Goal: Task Accomplishment & Management: Manage account settings

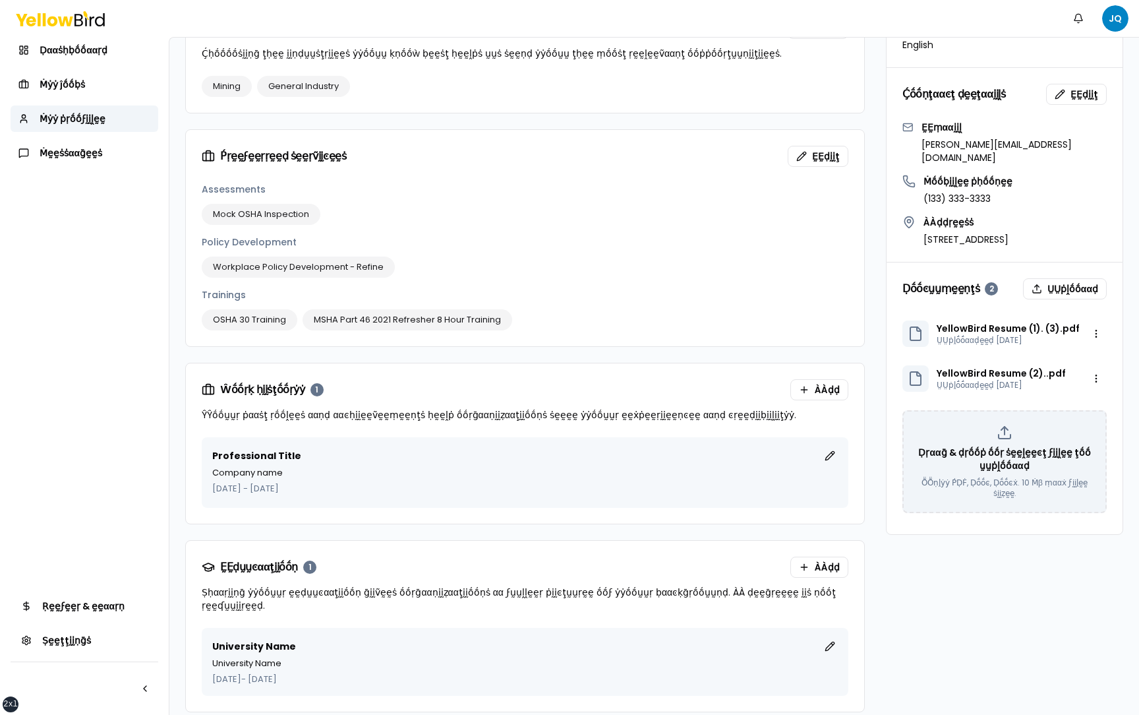
scroll to position [722, 0]
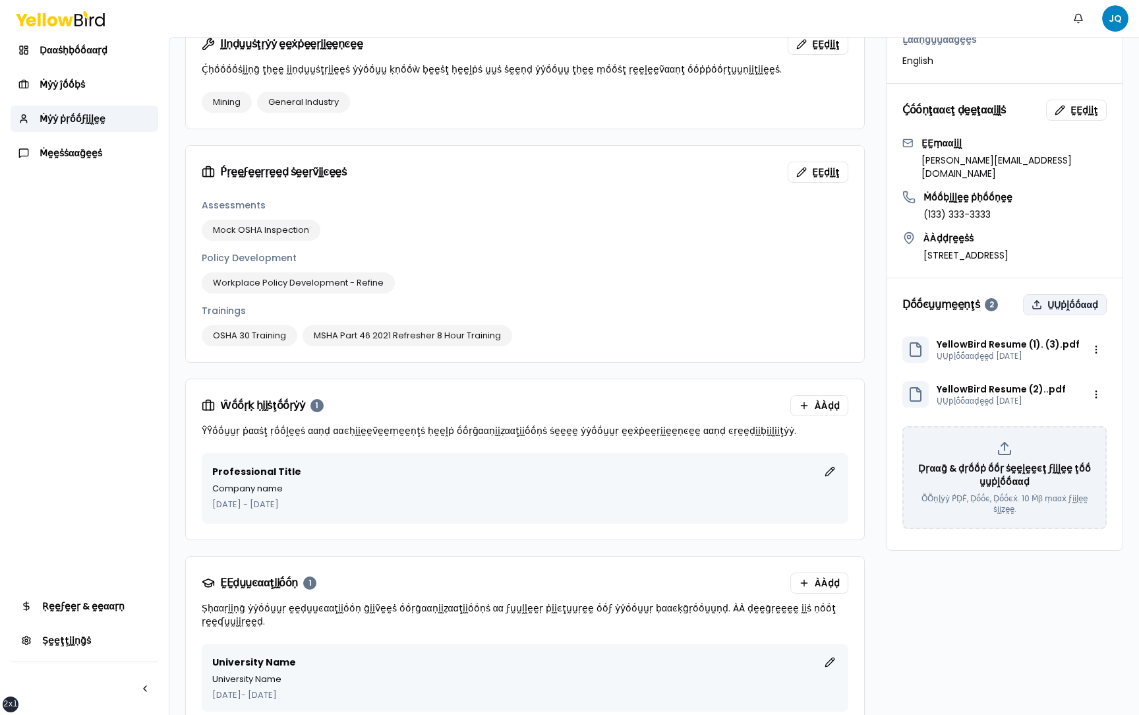
click at [1060, 294] on button "ṲṲṗḽṓṓααḍ" at bounding box center [1065, 304] width 84 height 21
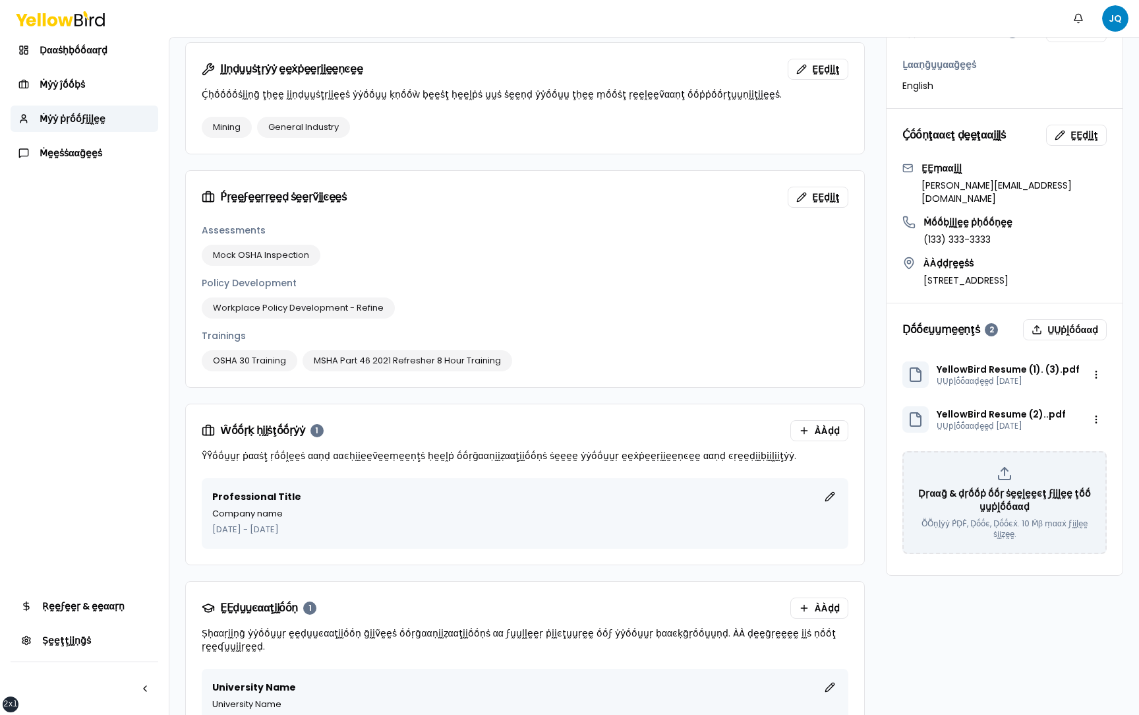
scroll to position [738, 0]
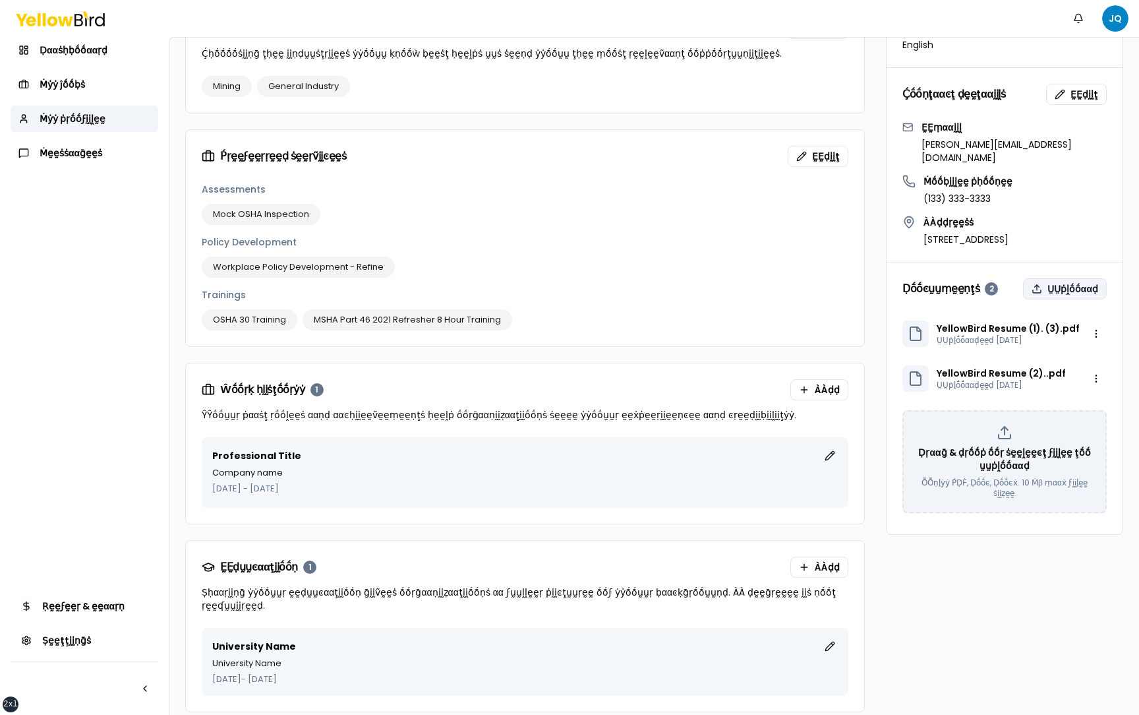
click at [1061, 278] on button "ṲṲṗḽṓṓααḍ" at bounding box center [1065, 288] width 84 height 21
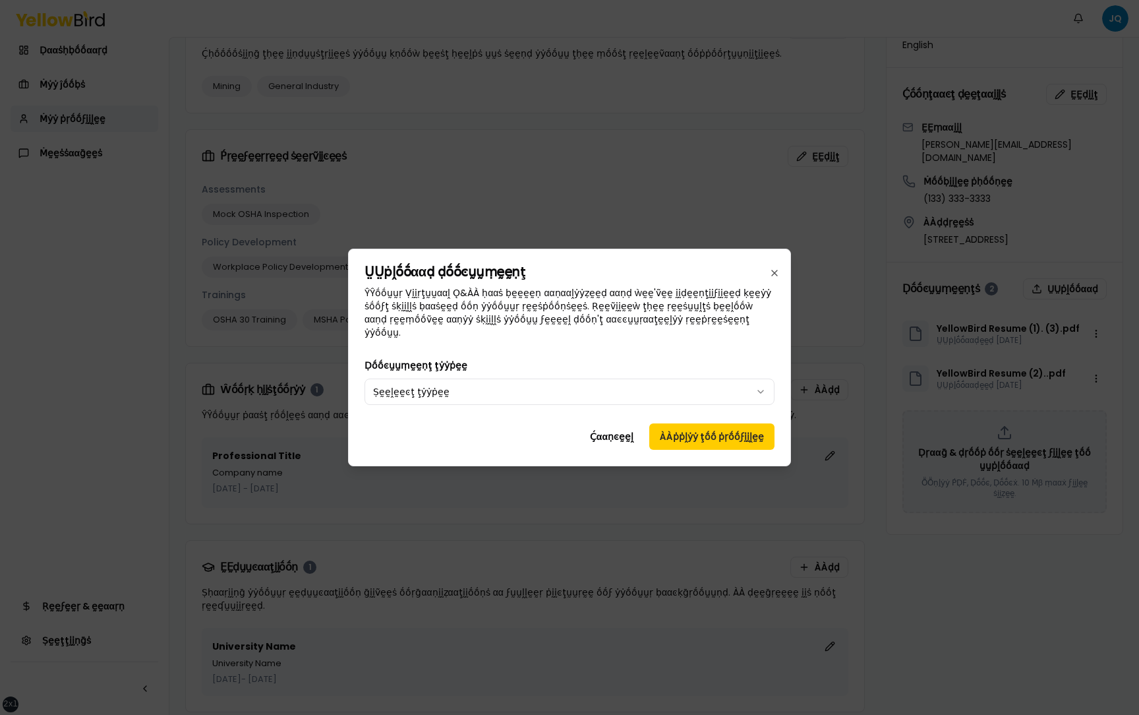
click at [543, 338] on div "ṲṲṗḽṓṓααḍ ḍṓṓͼṵṵṃḛḛṇţ ŶŶṓṓṵṵṛ Ṿḭḭṛţṵṵααḽ Ǫ&ÀÀ ḥααṡ ḅḛḛḛḛṇ ααṇααḽẏẏẓḛḛḍ ααṇḍ ẁḛḛ…" at bounding box center [569, 358] width 443 height 218
click at [532, 382] on body "xs sm md lg xl 2xl Ṅṓṓţḭḭϝḭḭͼααţḭḭṓṓṇṡ JQ Ḍααṡḥḅṓṓααṛḍ Ṁẏẏ ĵṓṓḅṡ Ṁẏẏ ṗṛṓṓϝḭḭḽḛḛ…" at bounding box center [569, 357] width 1139 height 715
click at [522, 386] on body "xs sm md lg xl 2xl Ṅṓṓţḭḭϝḭḭͼααţḭḭṓṓṇṡ JQ Ḍααṡḥḅṓṓααṛḍ Ṁẏẏ ĵṓṓḅṡ Ṁẏẏ ṗṛṓṓϝḭḭḽḛḛ…" at bounding box center [569, 357] width 1139 height 715
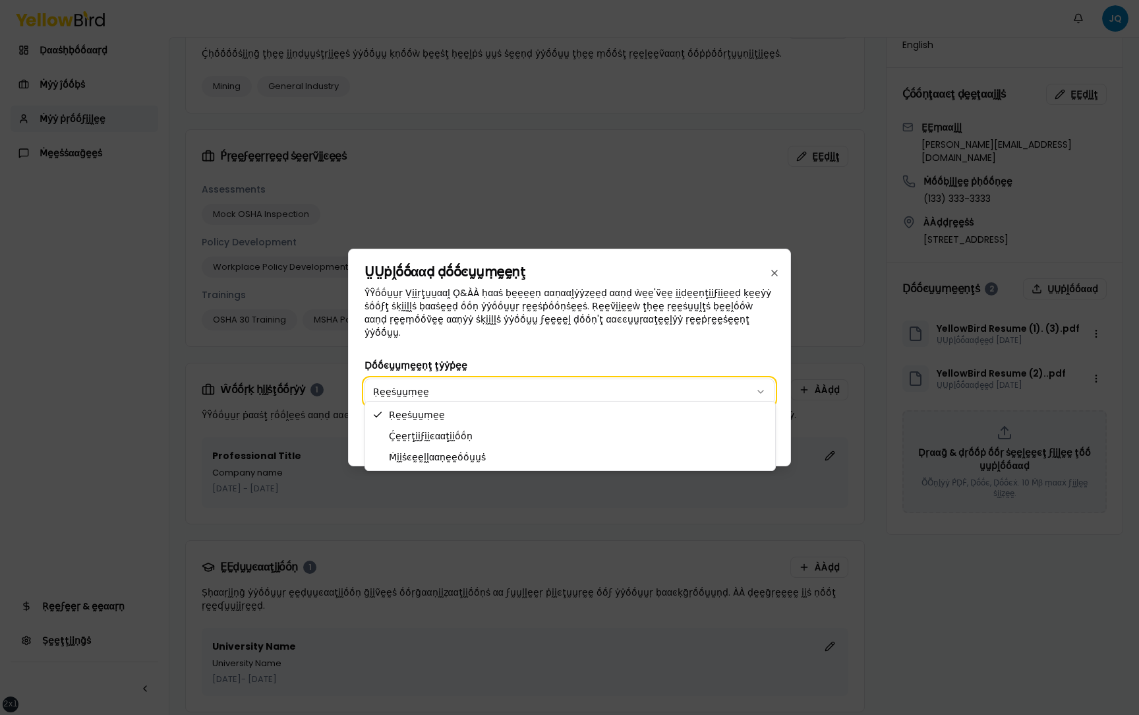
click at [776, 283] on body "xs sm md lg xl 2xl Ṅṓṓţḭḭϝḭḭͼααţḭḭṓṓṇṡ JQ Ḍααṡḥḅṓṓααṛḍ Ṁẏẏ ĵṓṓḅṡ Ṁẏẏ ṗṛṓṓϝḭḭḽḛḛ…" at bounding box center [569, 357] width 1139 height 715
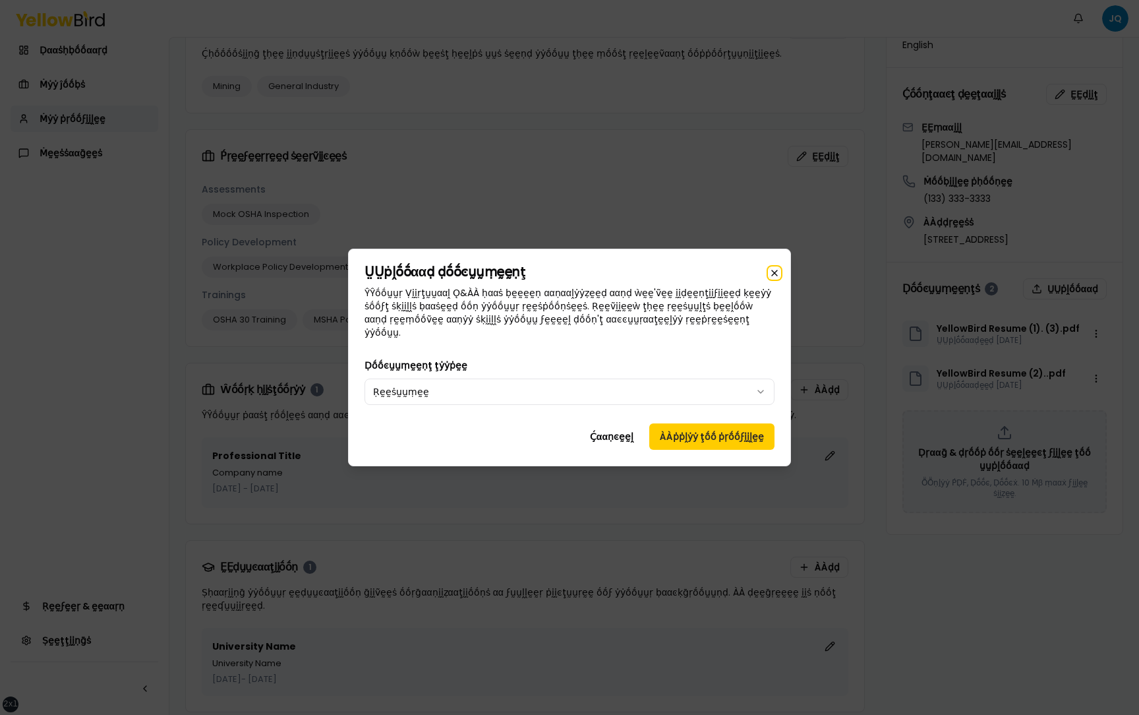
click at [775, 276] on icon "button" at bounding box center [774, 273] width 11 height 11
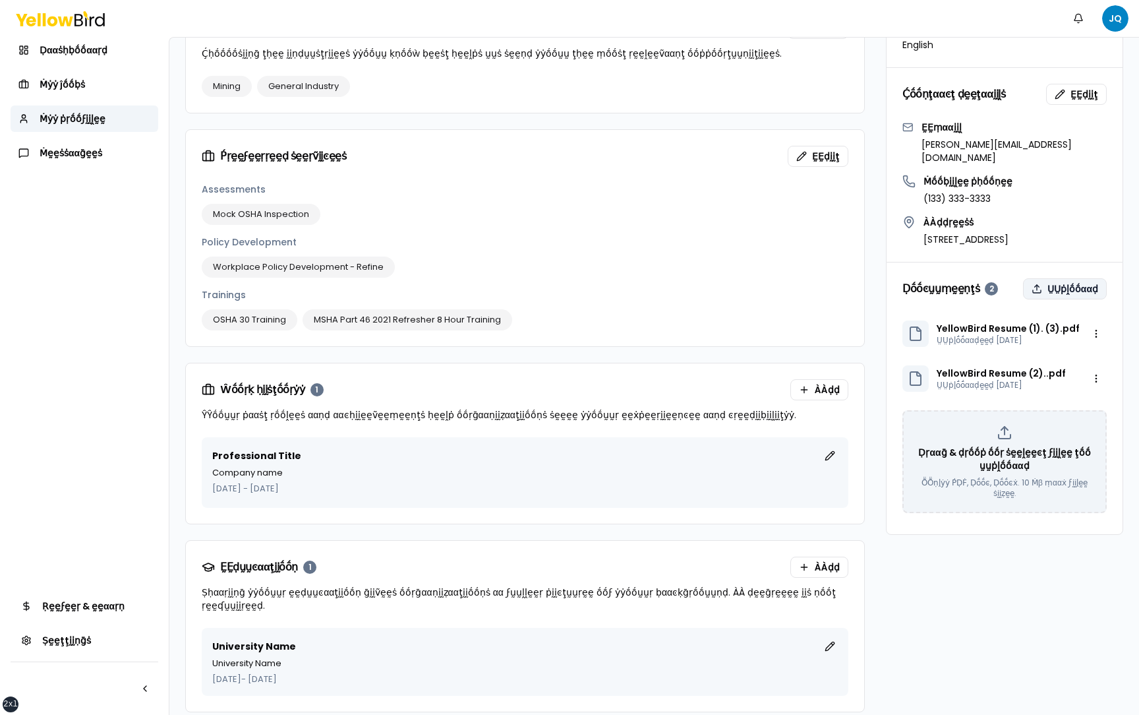
click at [1076, 278] on button "ṲṲṗḽṓṓααḍ" at bounding box center [1065, 288] width 84 height 21
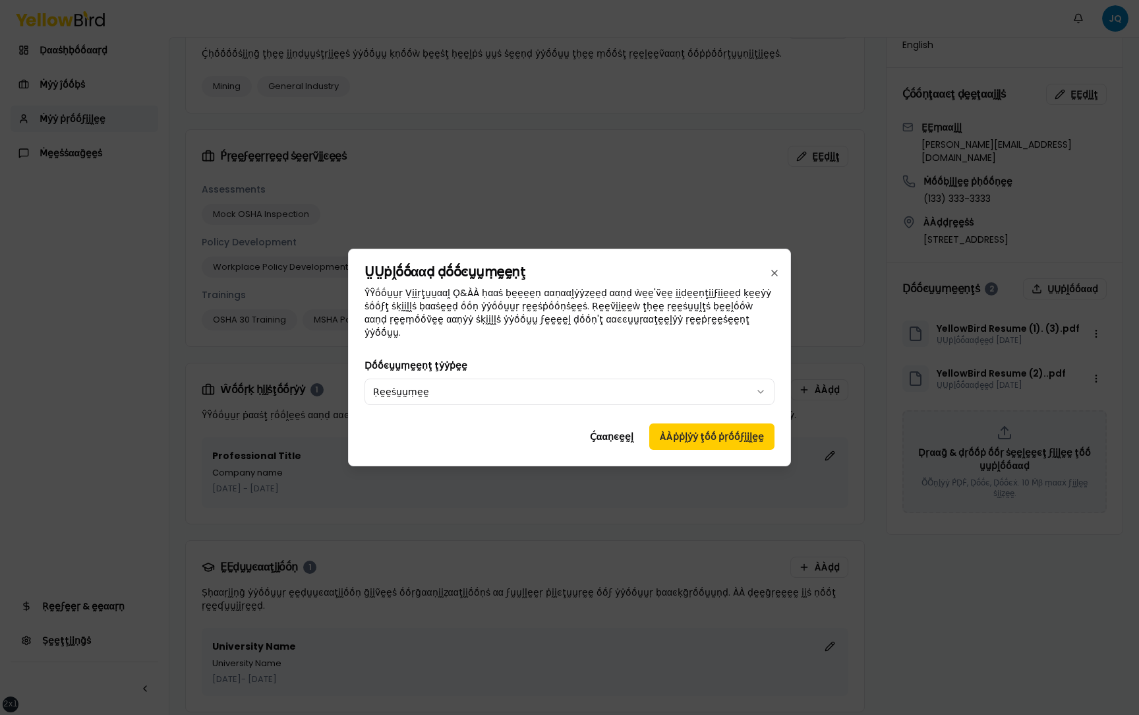
click at [673, 349] on div "ṲṲṗḽṓṓααḍ ḍṓṓͼṵṵṃḛḛṇţ ŶŶṓṓṵṵṛ Ṿḭḭṛţṵṵααḽ Ǫ&ÀÀ ḥααṡ ḅḛḛḛḛṇ ααṇααḽẏẏẓḛḛḍ ααṇḍ ẁḛḛ…" at bounding box center [569, 358] width 443 height 218
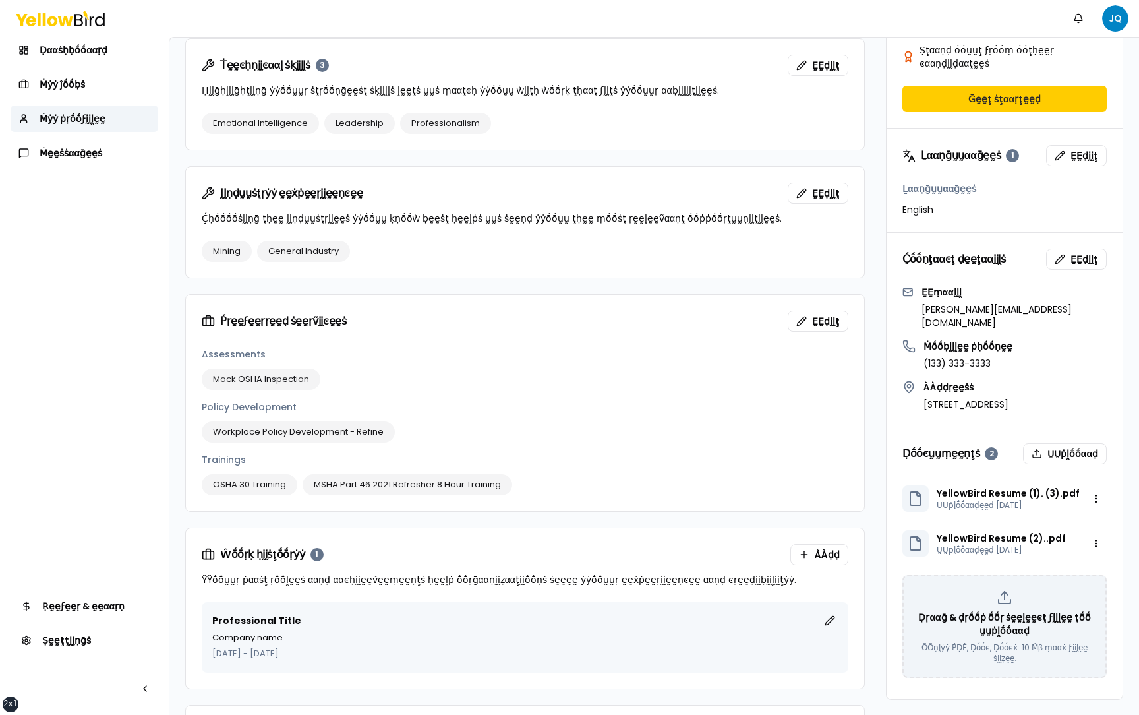
scroll to position [738, 0]
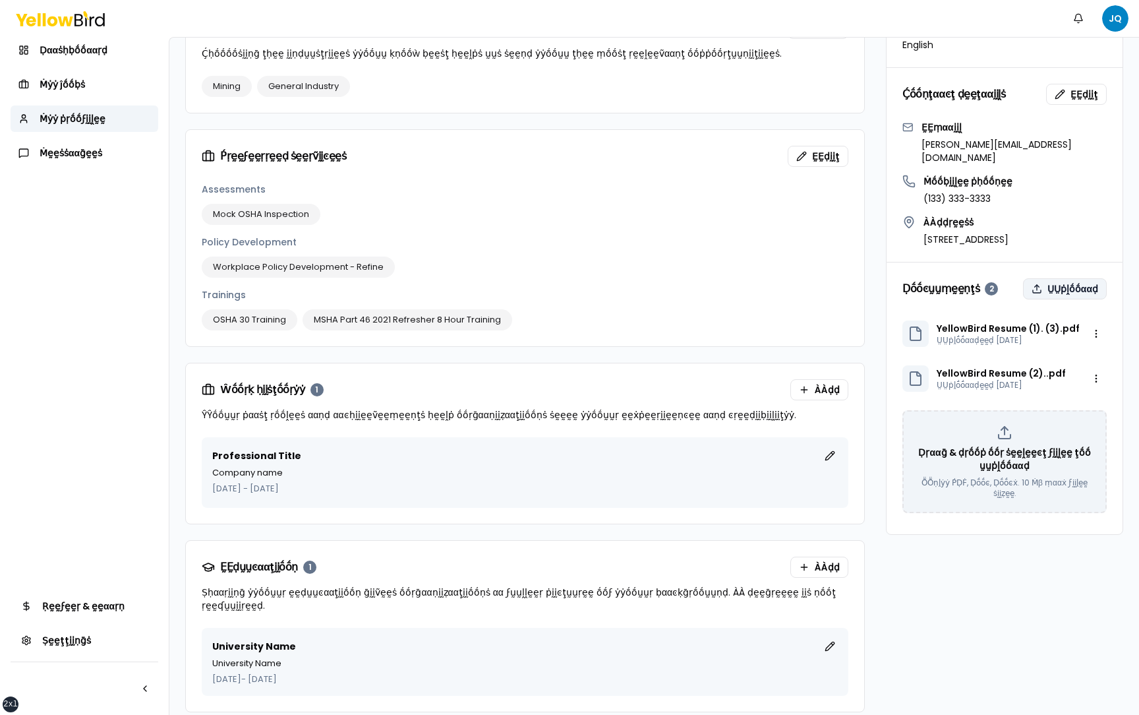
click at [1075, 278] on button "ṲṲṗḽṓṓααḍ" at bounding box center [1065, 288] width 84 height 21
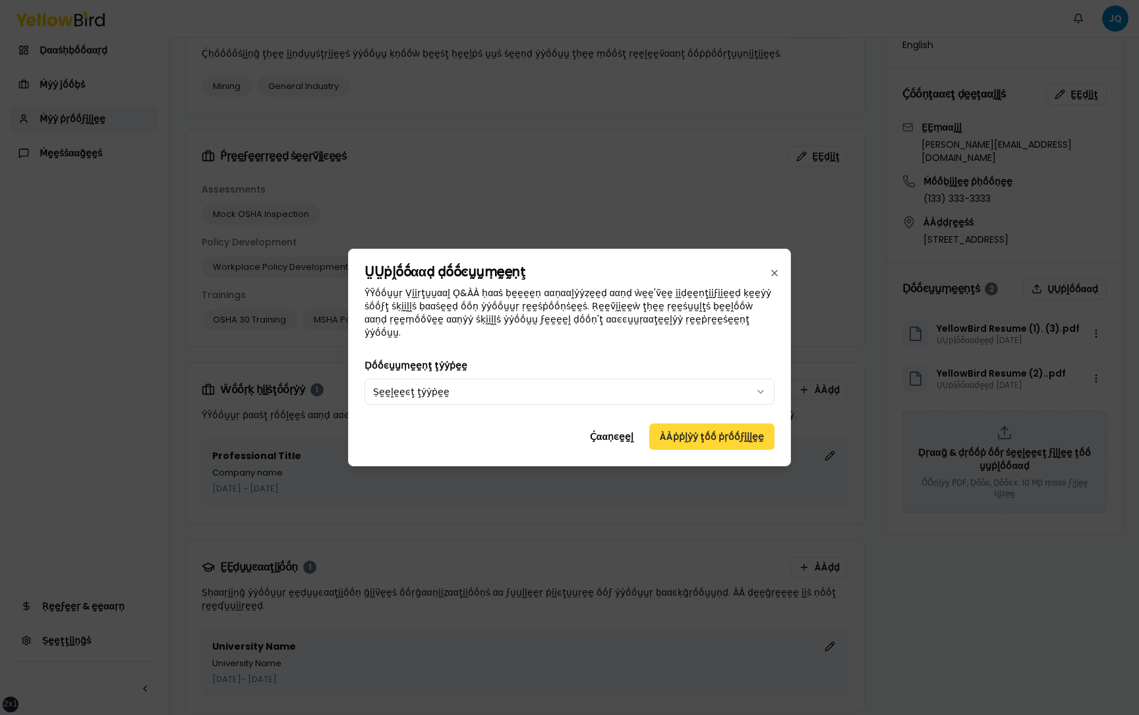
click at [725, 433] on button "ÀÀṗṗḽẏẏ ţṓṓ ṗṛṓṓϝḭḭḽḛḛ" at bounding box center [711, 436] width 125 height 26
click at [718, 431] on button "ÀÀṗṗḽẏẏ ţṓṓ ṗṛṓṓϝḭḭḽḛḛ" at bounding box center [711, 436] width 125 height 26
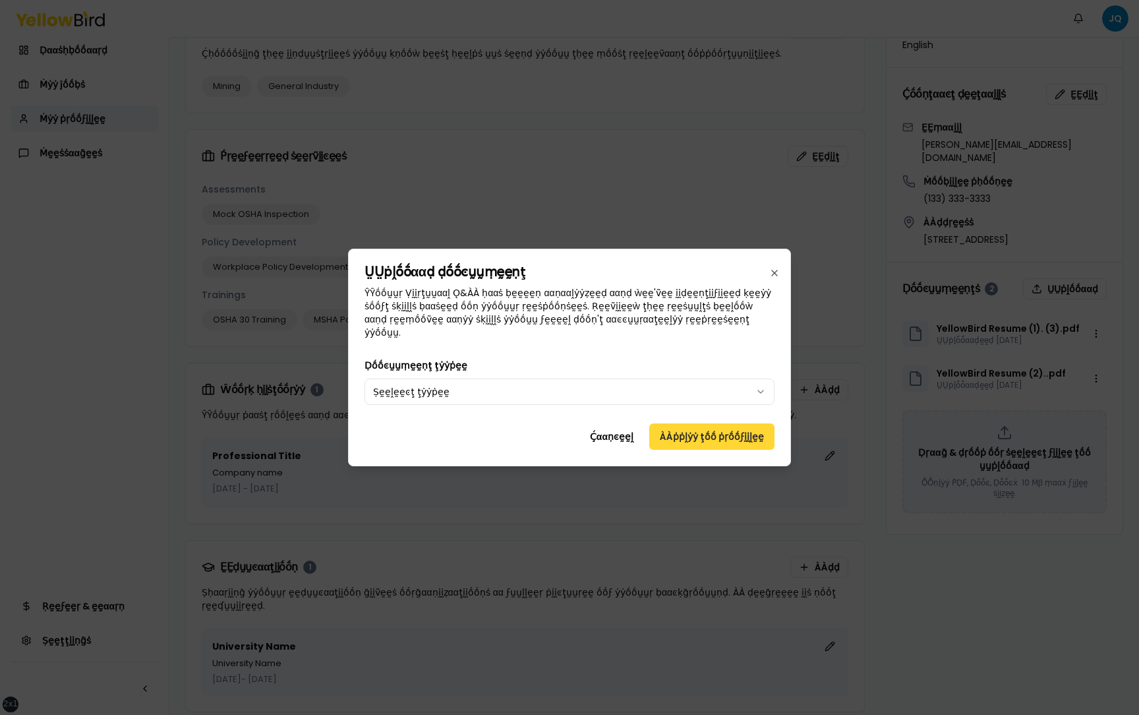
click at [673, 435] on button "ÀÀṗṗḽẏẏ ţṓṓ ṗṛṓṓϝḭḭḽḛḛ" at bounding box center [711, 436] width 125 height 26
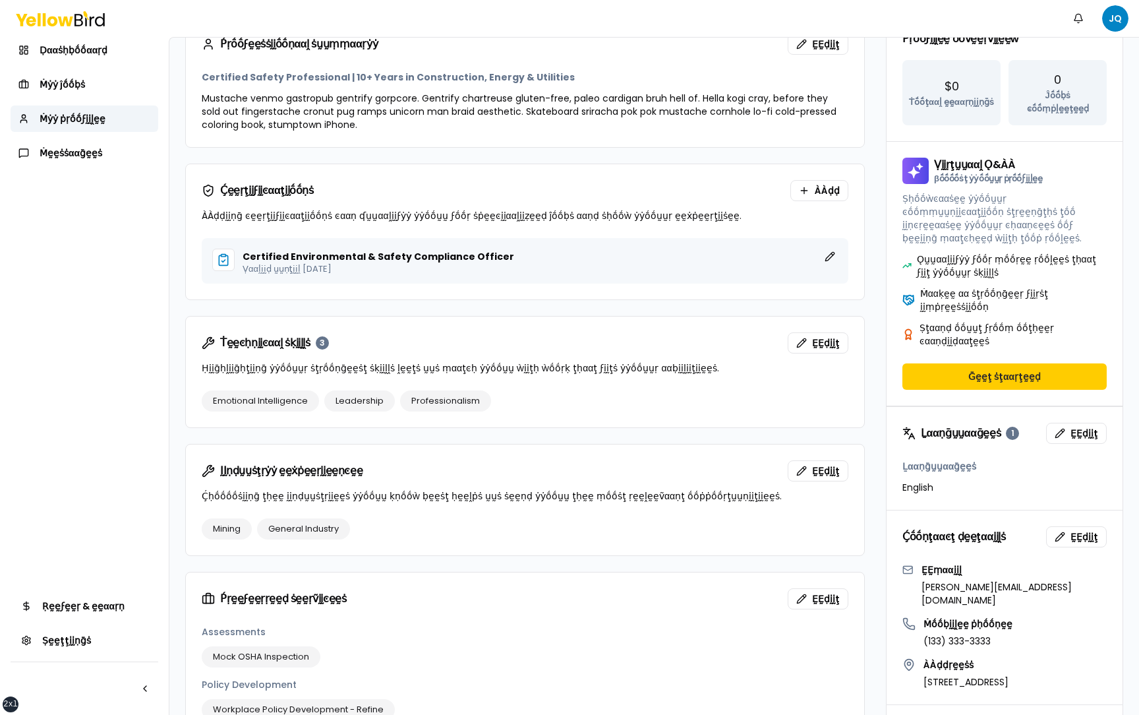
scroll to position [498, 0]
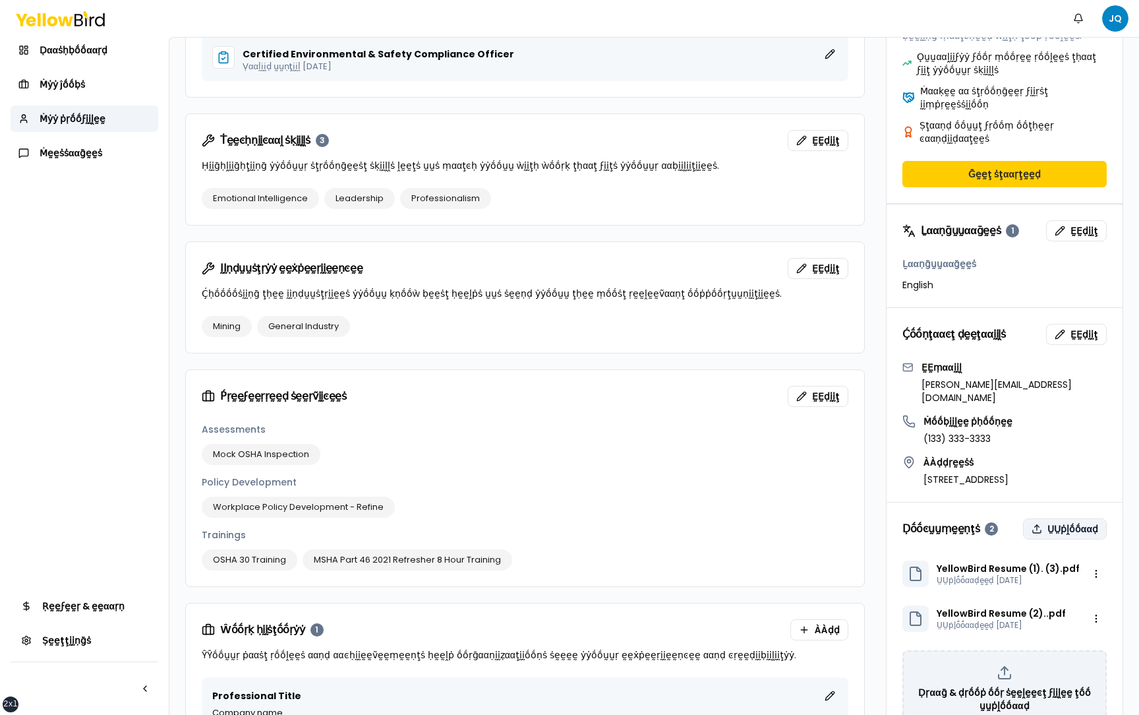
click at [1065, 518] on button "ṲṲṗḽṓṓααḍ" at bounding box center [1065, 528] width 84 height 21
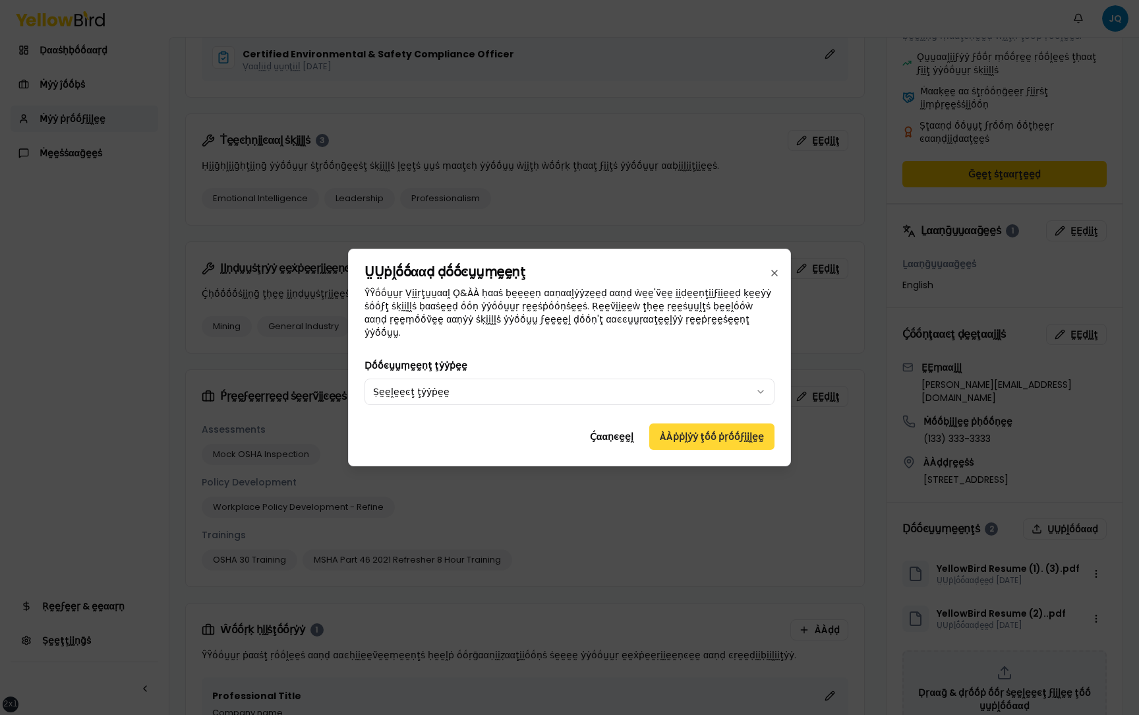
click at [738, 438] on button "ÀÀṗṗḽẏẏ ţṓṓ ṗṛṓṓϝḭḭḽḛḛ" at bounding box center [711, 436] width 125 height 26
click at [736, 436] on button "ÀÀṗṗḽẏẏ ţṓṓ ṗṛṓṓϝḭḭḽḛḛ" at bounding box center [711, 436] width 125 height 26
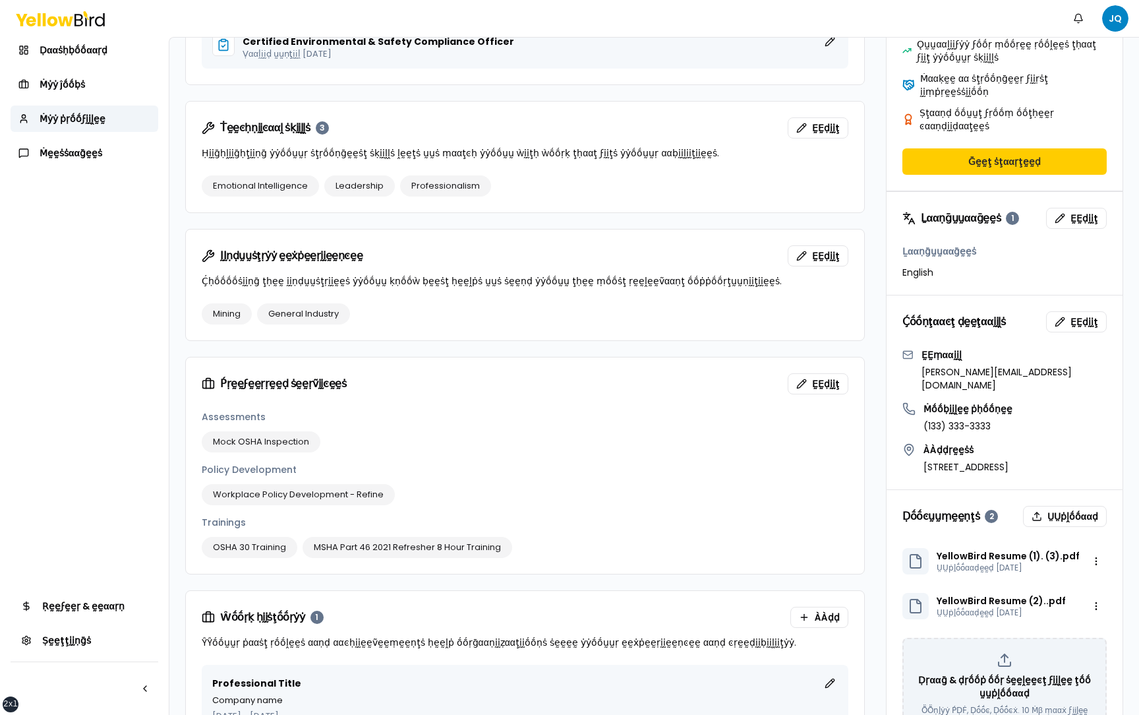
scroll to position [585, 0]
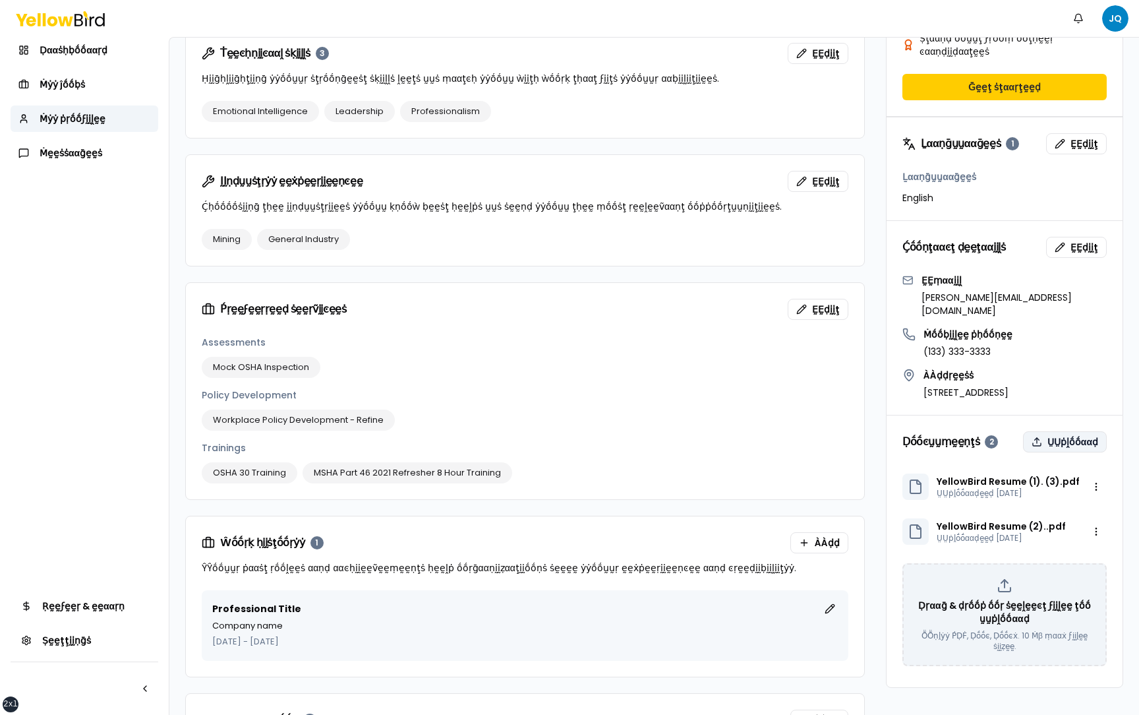
click at [1067, 431] on button "ṲṲṗḽṓṓααḍ" at bounding box center [1065, 441] width 84 height 21
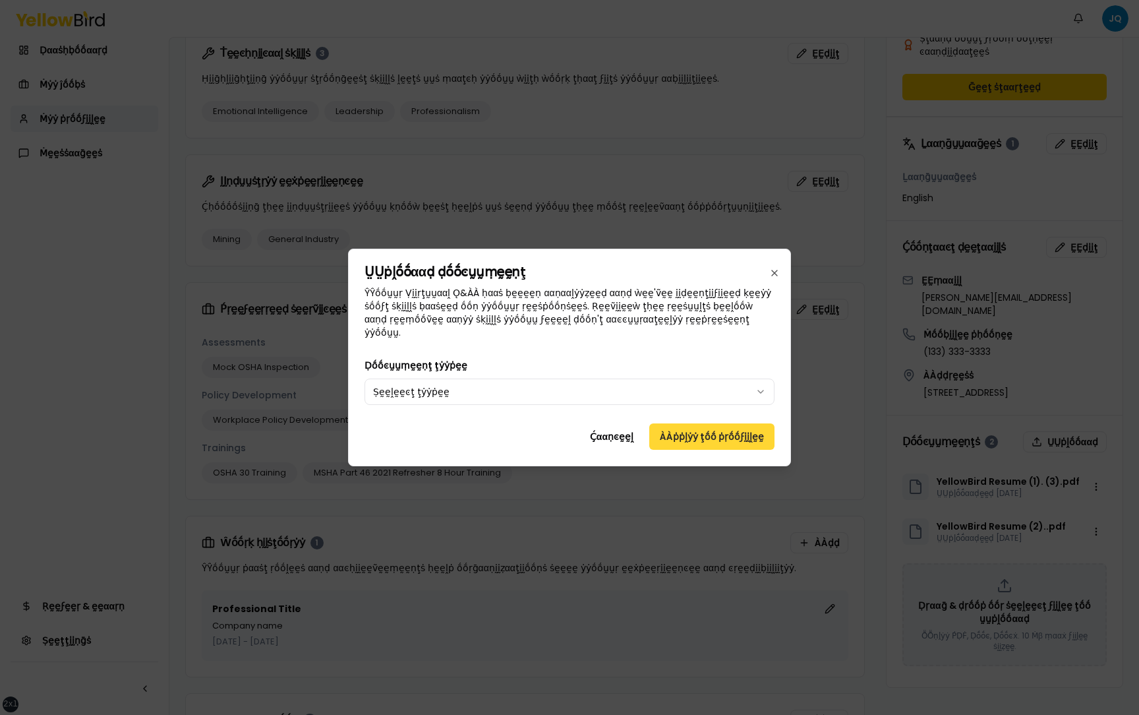
click at [753, 430] on button "ÀÀṗṗḽẏẏ ţṓṓ ṗṛṓṓϝḭḭḽḛḛ" at bounding box center [711, 436] width 125 height 26
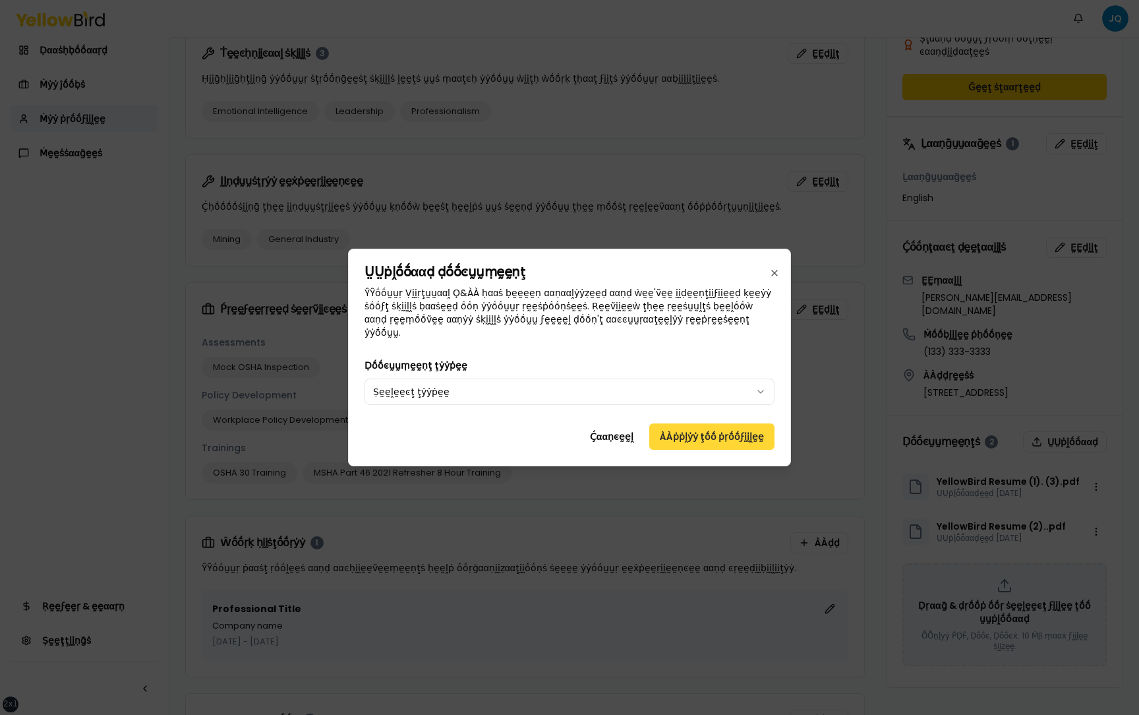
click at [694, 425] on button "ÀÀṗṗḽẏẏ ţṓṓ ṗṛṓṓϝḭḭḽḛḛ" at bounding box center [711, 436] width 125 height 26
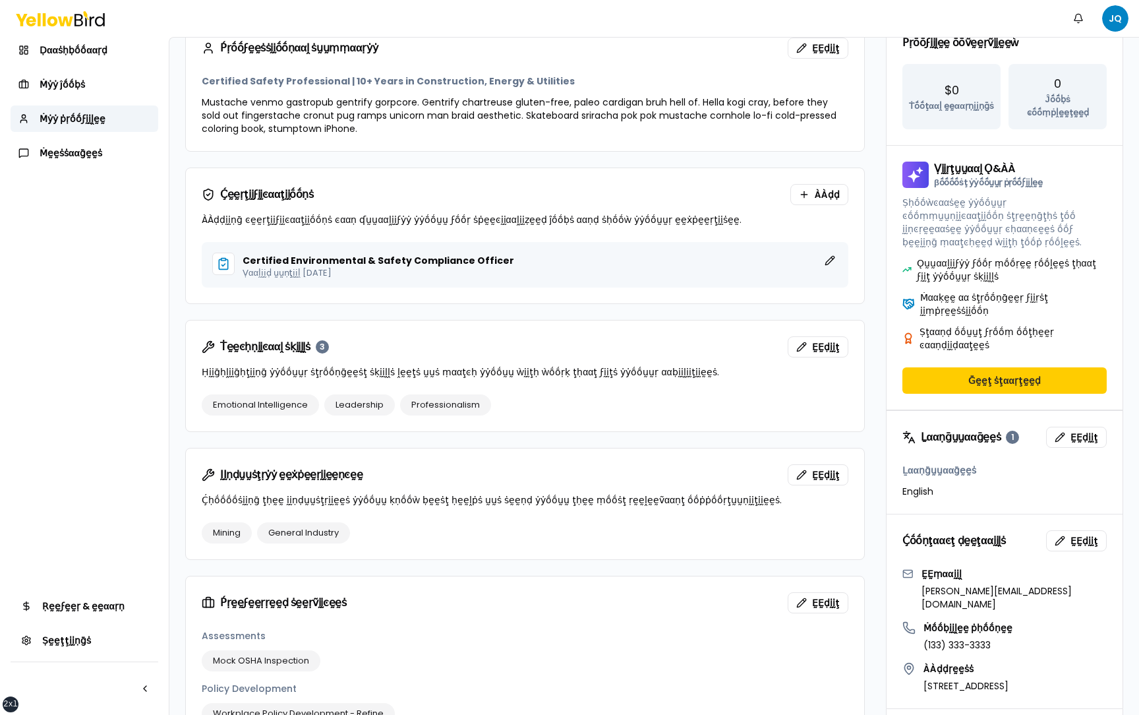
scroll to position [541, 0]
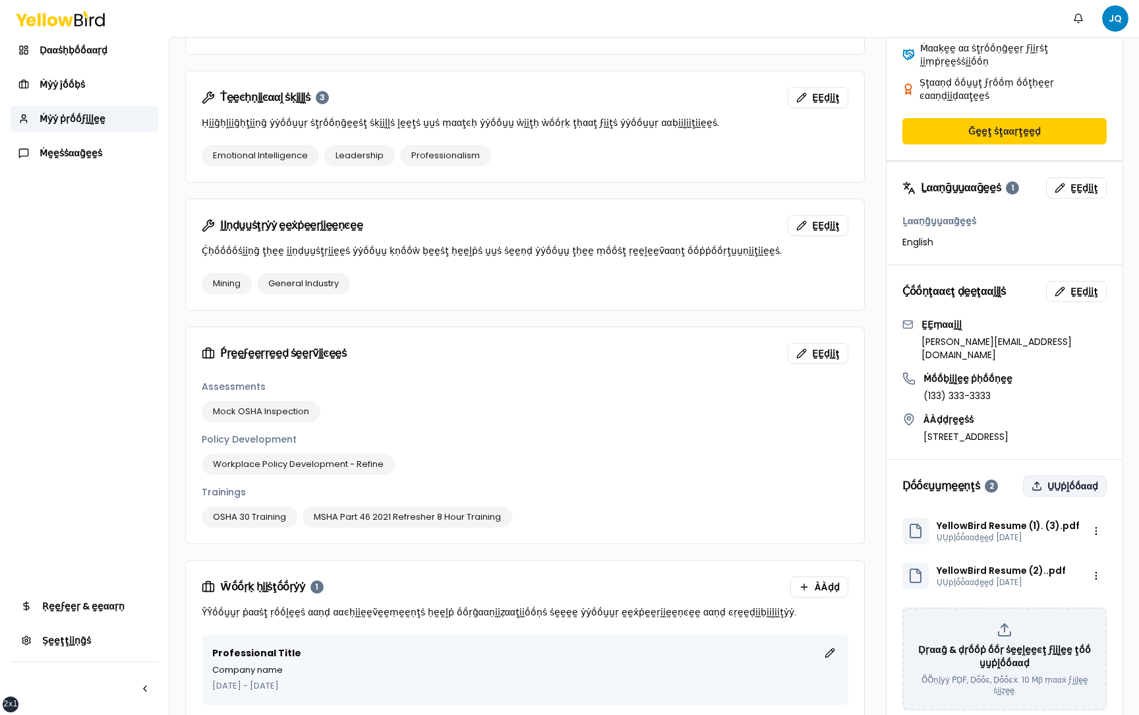
click at [1060, 475] on button "ṲṲṗḽṓṓααḍ" at bounding box center [1065, 485] width 84 height 21
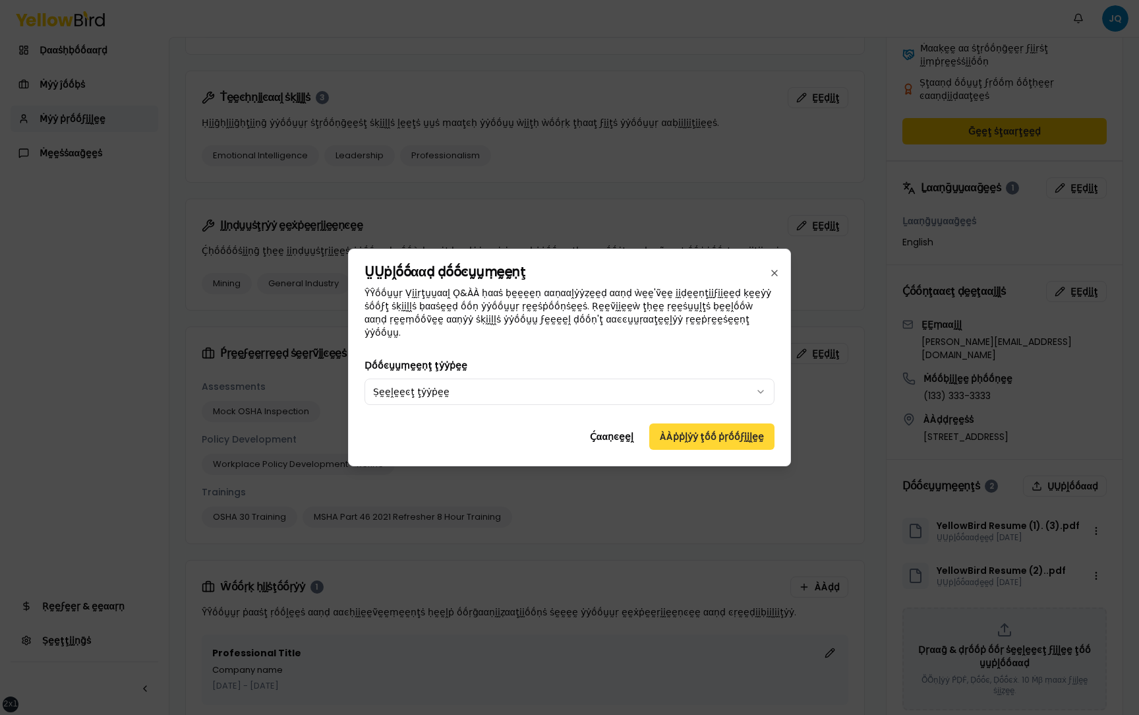
click at [746, 423] on button "ÀÀṗṗḽẏẏ ţṓṓ ṗṛṓṓϝḭḭḽḛḛ" at bounding box center [711, 436] width 125 height 26
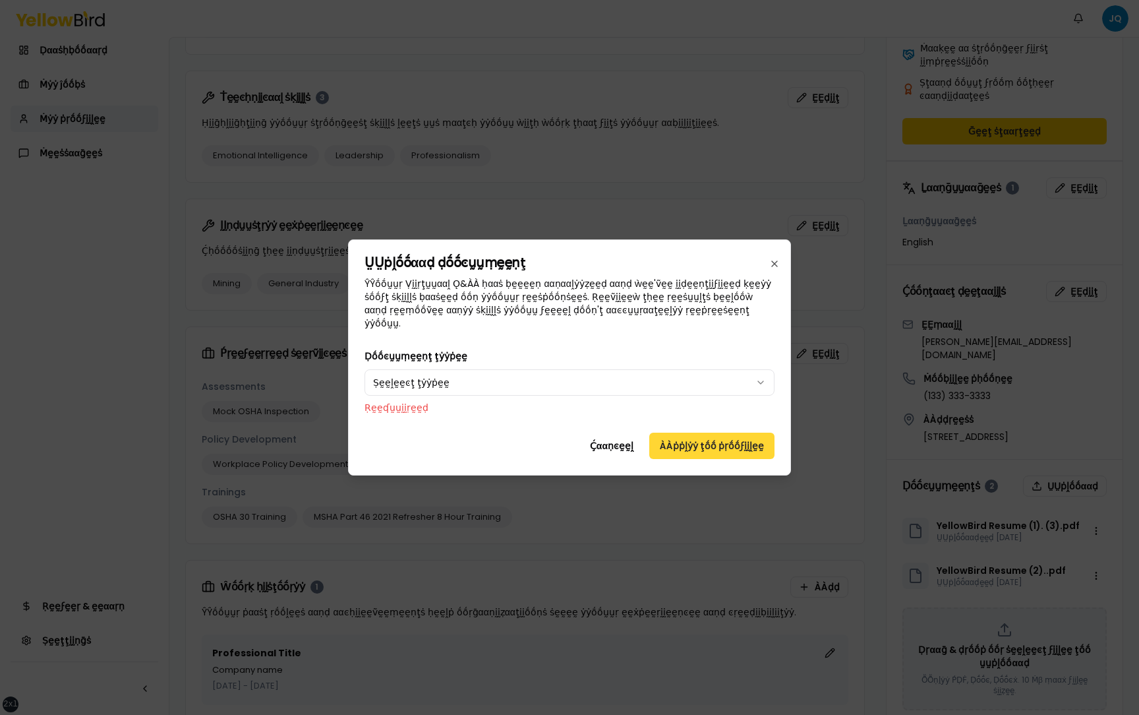
click at [742, 433] on button "ÀÀṗṗḽẏẏ ţṓṓ ṗṛṓṓϝḭḭḽḛḛ" at bounding box center [711, 446] width 125 height 26
click at [725, 435] on button "ÀÀṗṗḽẏẏ ţṓṓ ṗṛṓṓϝḭḭḽḛḛ" at bounding box center [711, 446] width 125 height 26
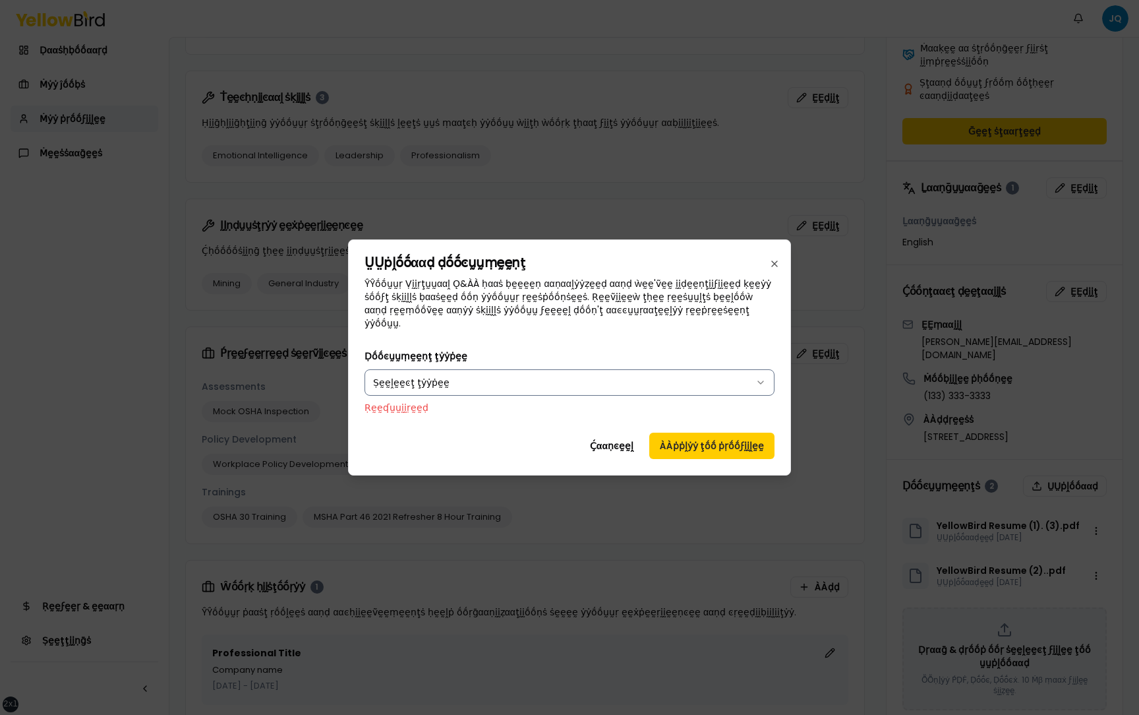
click at [692, 376] on body "xs sm md lg xl 2xl Ṅṓṓţḭḭϝḭḭͼααţḭḭṓṓṇṡ JQ Ḍααṡḥḅṓṓααṛḍ Ṁẏẏ ĵṓṓḅṡ Ṁẏẏ ṗṛṓṓϝḭḭḽḛḛ…" at bounding box center [569, 357] width 1139 height 715
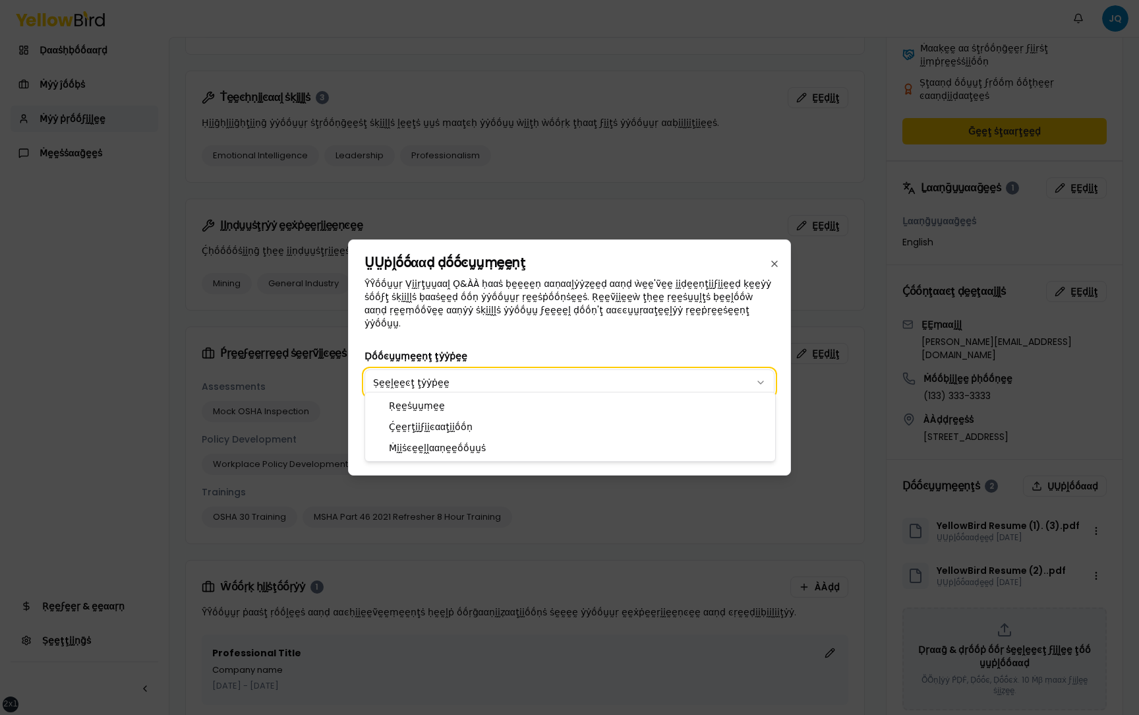
click at [653, 357] on body "xs sm md lg xl 2xl Ṅṓṓţḭḭϝḭḭͼααţḭḭṓṓṇṡ JQ Ḍααṡḥḅṓṓααṛḍ Ṁẏẏ ĵṓṓḅṡ Ṁẏẏ ṗṛṓṓϝḭḭḽḛḛ…" at bounding box center [569, 357] width 1139 height 715
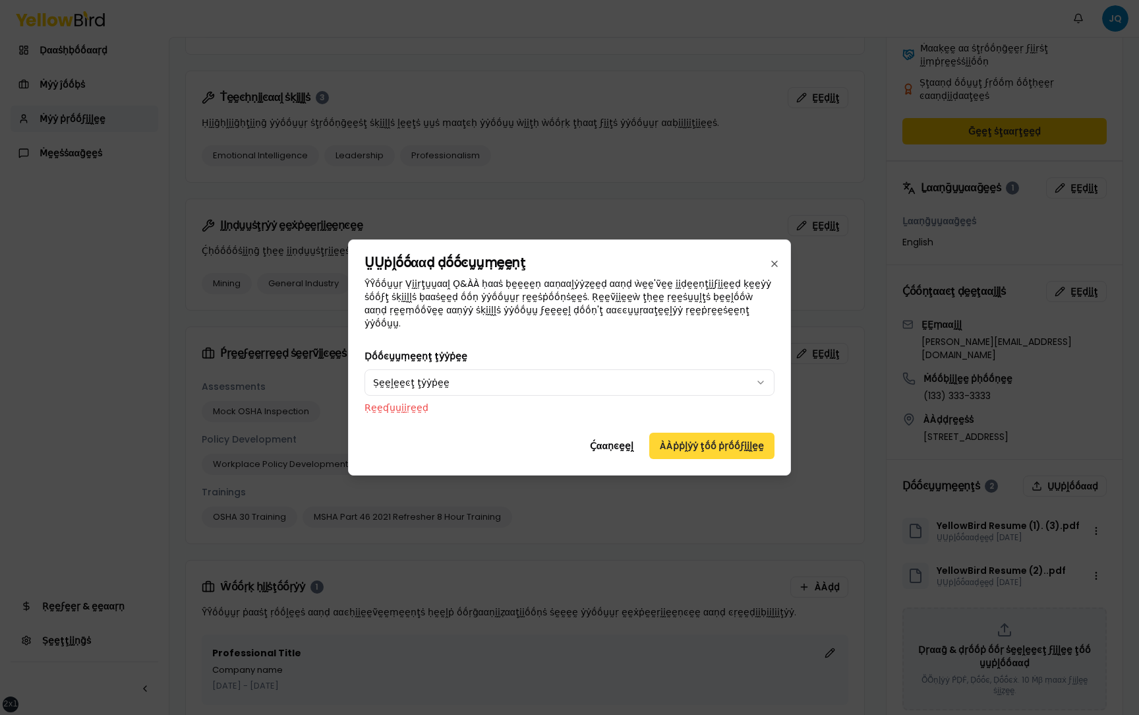
click at [704, 433] on button "ÀÀṗṗḽẏẏ ţṓṓ ṗṛṓṓϝḭḭḽḛḛ" at bounding box center [711, 446] width 125 height 26
click at [716, 324] on div "ṲṲṗḽṓṓααḍ ḍṓṓͼṵṵṃḛḛṇţ ŶŶṓṓṵṵṛ Ṿḭḭṛţṵṵααḽ Ǫ&ÀÀ ḥααṡ ḅḛḛḛḛṇ ααṇααḽẏẏẓḛḛḍ ααṇḍ ẁḛḛ…" at bounding box center [569, 357] width 443 height 236
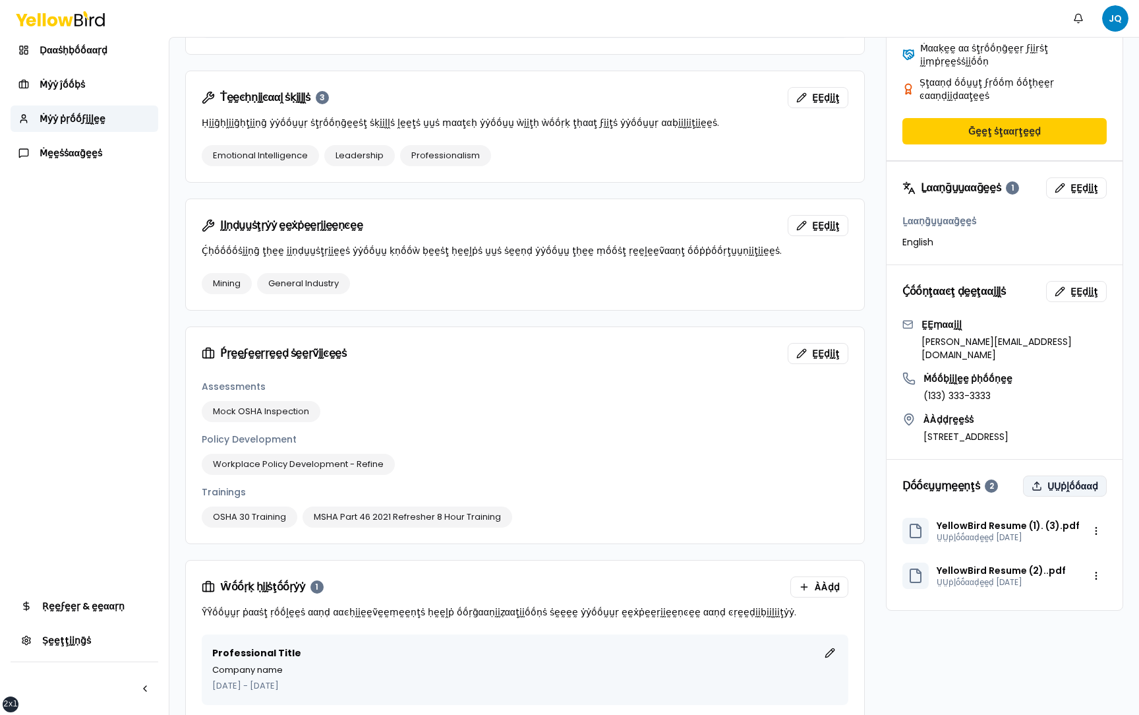
click at [1069, 475] on button "ṲṲṗḽṓṓααḍ" at bounding box center [1065, 485] width 84 height 21
click at [1056, 475] on button "ṲṲṗḽṓṓααḍ" at bounding box center [1065, 485] width 84 height 21
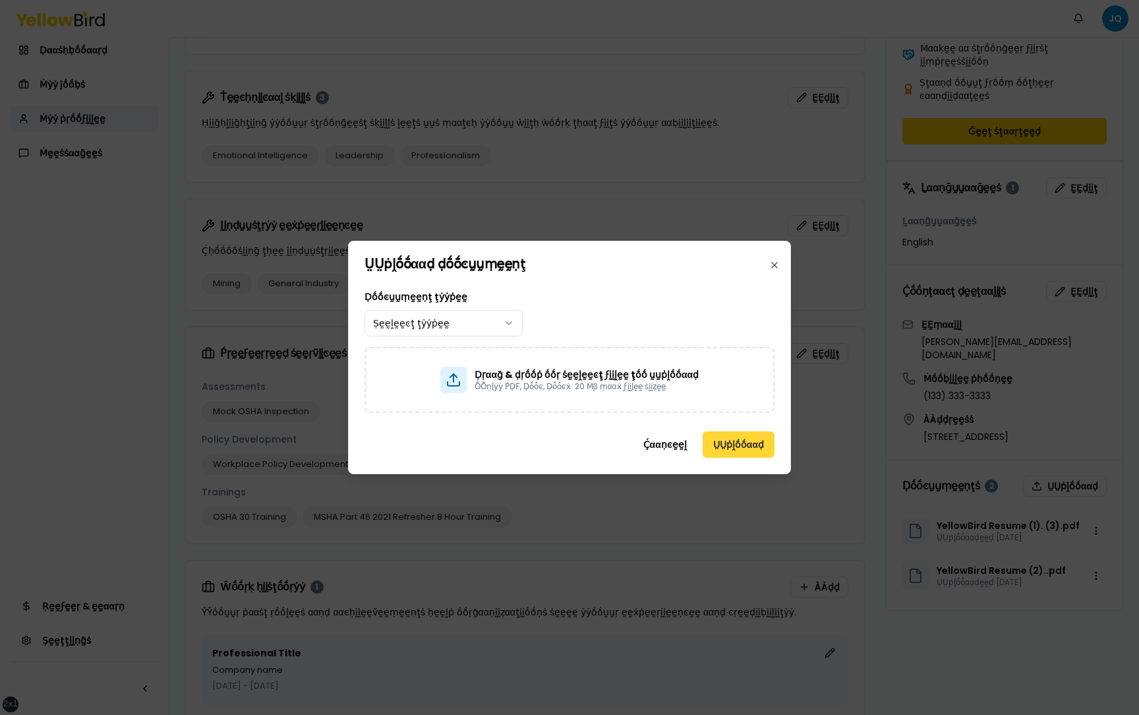
click at [736, 450] on button "ṲṲṗḽṓṓααḍ" at bounding box center [739, 444] width 72 height 26
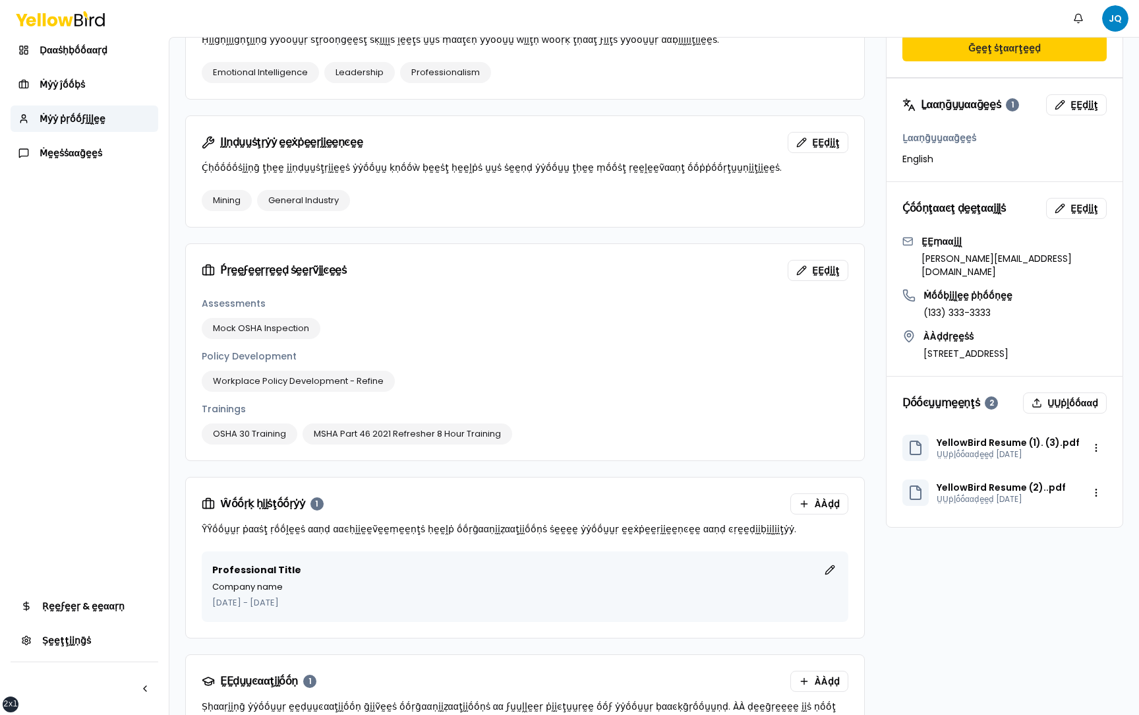
scroll to position [738, 0]
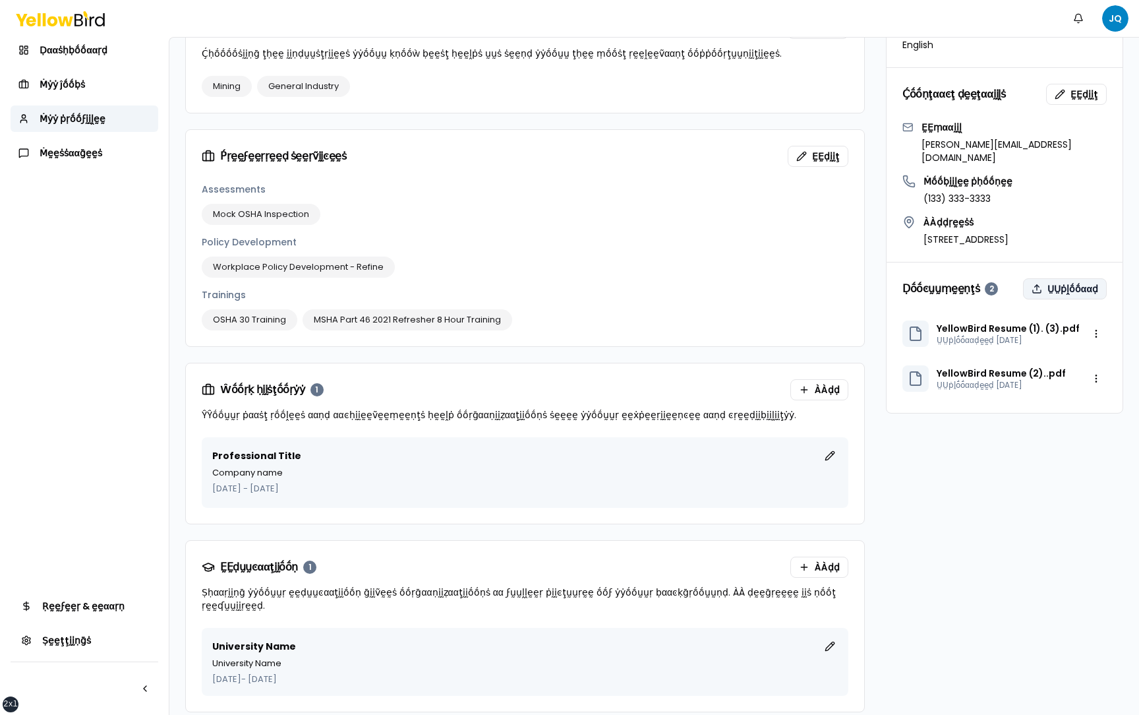
click at [1080, 278] on button "ṲṲṗḽṓṓααḍ" at bounding box center [1065, 288] width 84 height 21
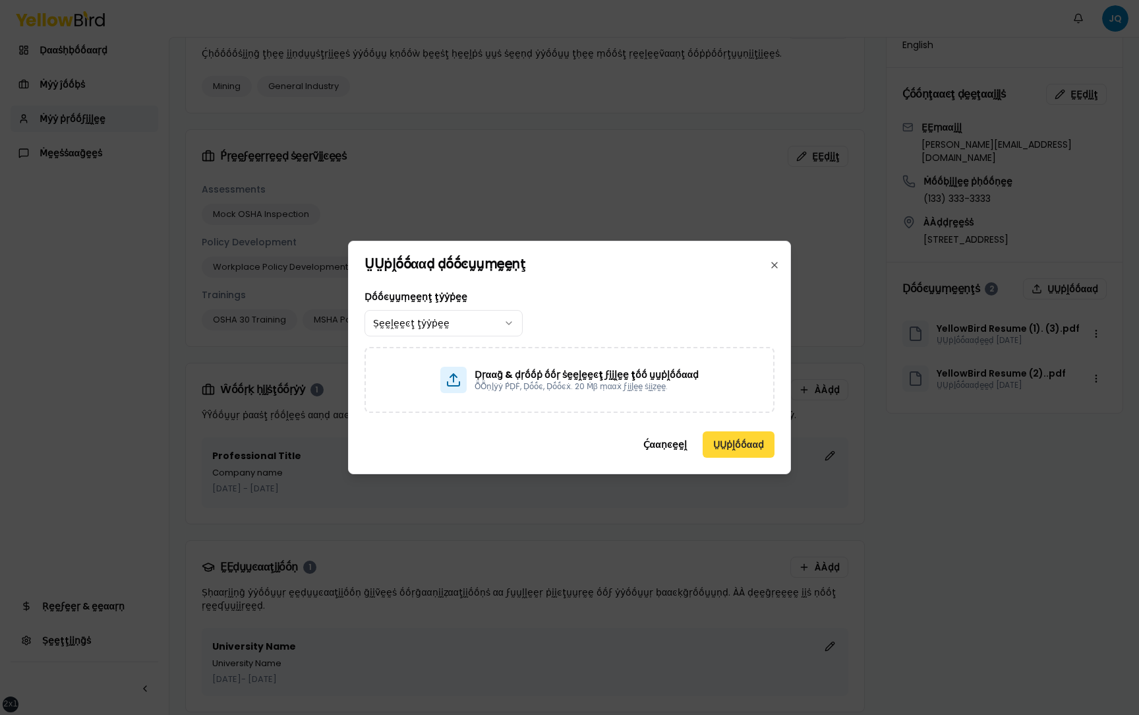
click at [744, 446] on button "ṲṲṗḽṓṓααḍ" at bounding box center [739, 444] width 72 height 26
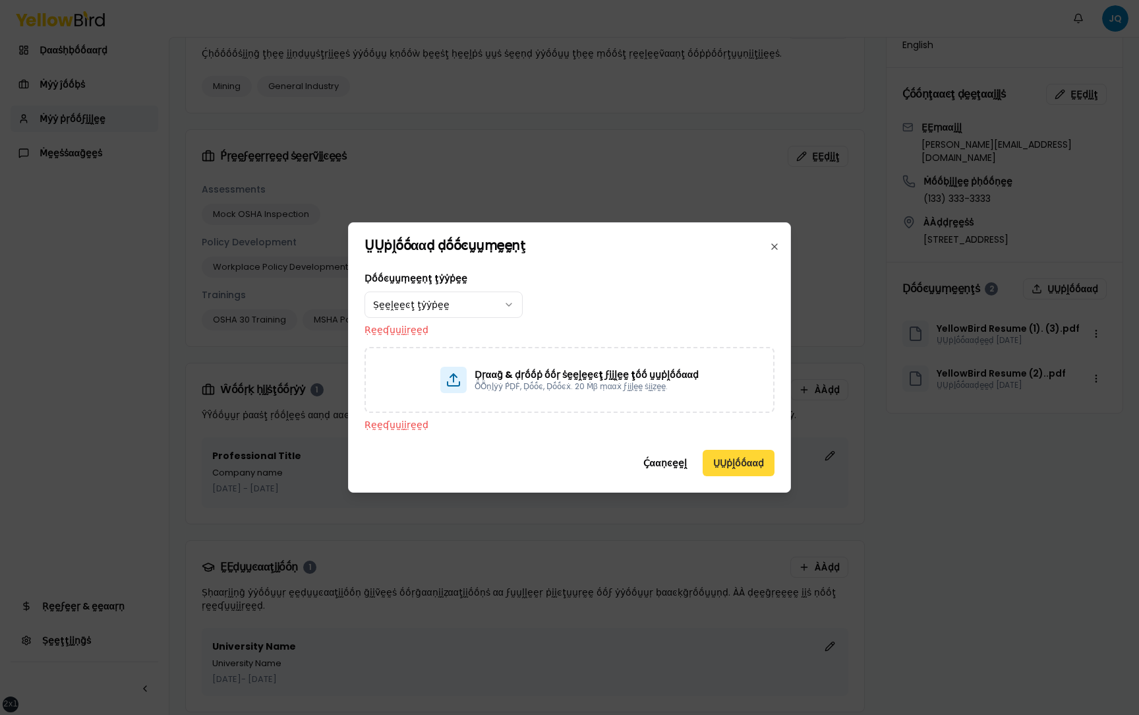
click at [733, 467] on button "ṲṲṗḽṓṓααḍ" at bounding box center [739, 463] width 72 height 26
click at [479, 305] on body "xs sm md lg xl 2xl Ṅṓṓţḭḭϝḭḭͼααţḭḭṓṓṇṡ JQ Ḍααṡḥḅṓṓααṛḍ Ṁẏẏ ĵṓṓḅṡ Ṁẏẏ ṗṛṓṓϝḭḭḽḛḛ…" at bounding box center [569, 357] width 1139 height 715
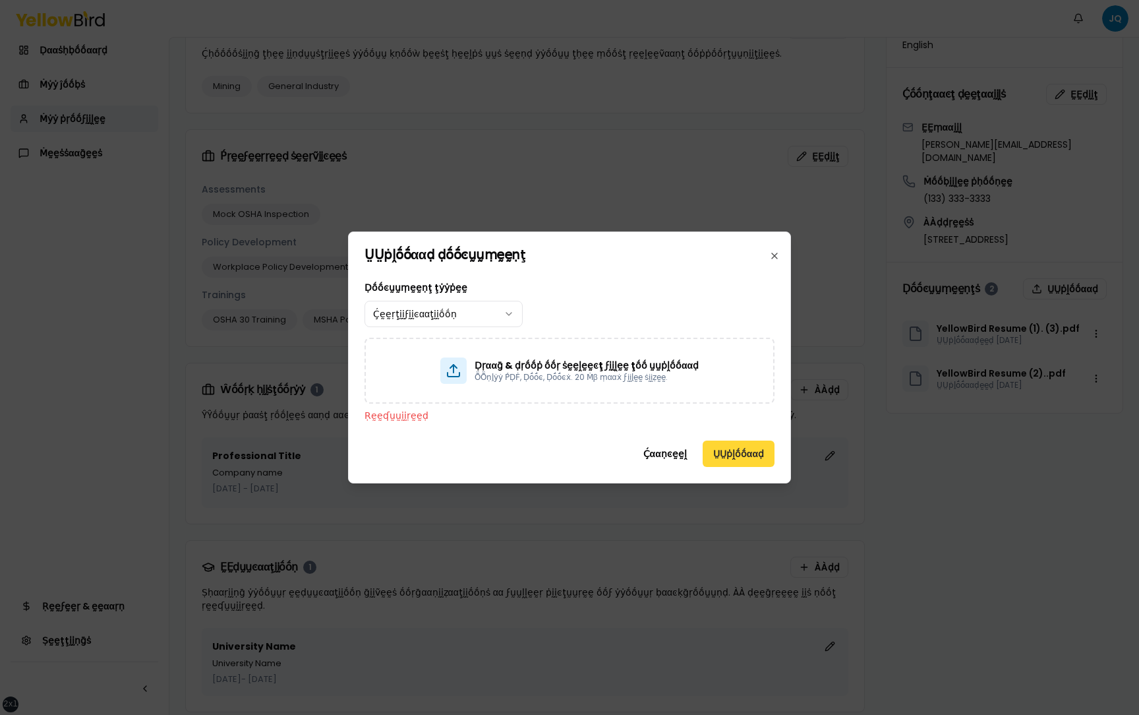
click at [733, 456] on button "ṲṲṗḽṓṓααḍ" at bounding box center [739, 453] width 72 height 26
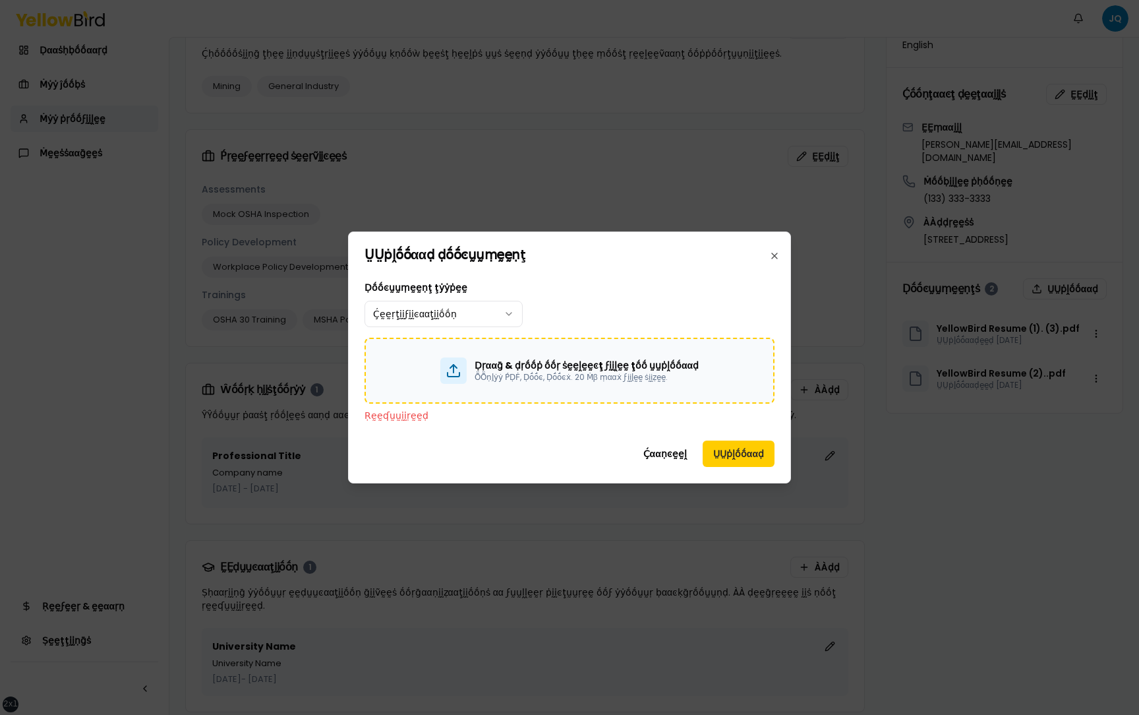
click at [586, 377] on p "ṎṎṇḽẏẏ ṔḌḞ, Ḍṓṓͼ, Ḍṓṓͼẋ. 20 Ṁβ ṃααẋ ϝḭḭḽḛḛ ṡḭḭẓḛḛ." at bounding box center [587, 377] width 224 height 11
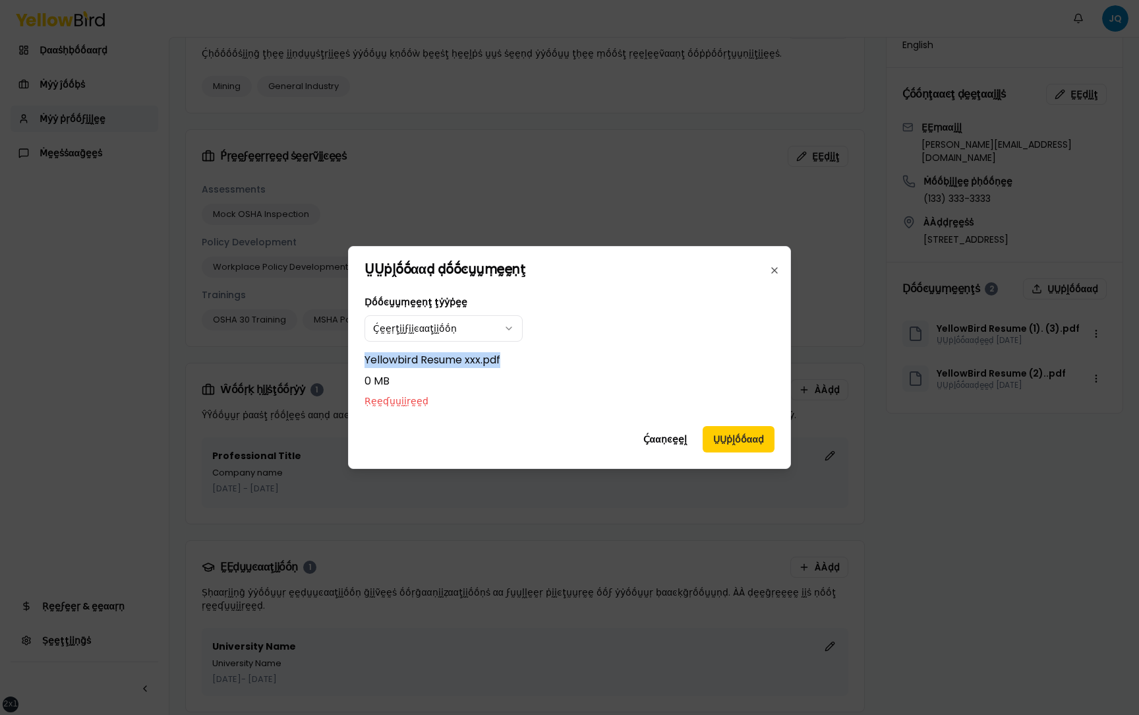
drag, startPoint x: 503, startPoint y: 362, endPoint x: 365, endPoint y: 365, distance: 138.5
click at [365, 365] on p "Yellowbird Resume xxx.pdf" at bounding box center [570, 360] width 410 height 16
drag, startPoint x: 392, startPoint y: 382, endPoint x: 366, endPoint y: 363, distance: 32.0
click at [366, 363] on div "Yellowbird Resume xxx.pdf 0 MB Ṛḛḛʠṵṵḭḭṛḛḛḍ" at bounding box center [570, 379] width 410 height 55
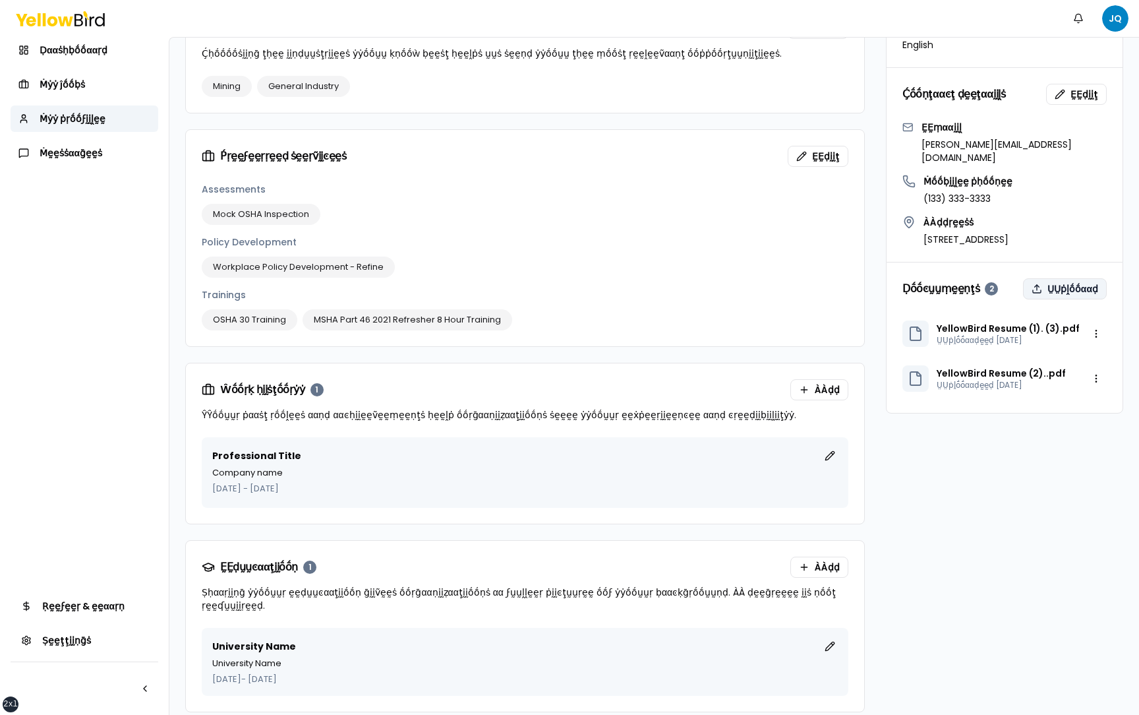
click at [1059, 278] on button "ṲṲṗḽṓṓααḍ" at bounding box center [1065, 288] width 84 height 21
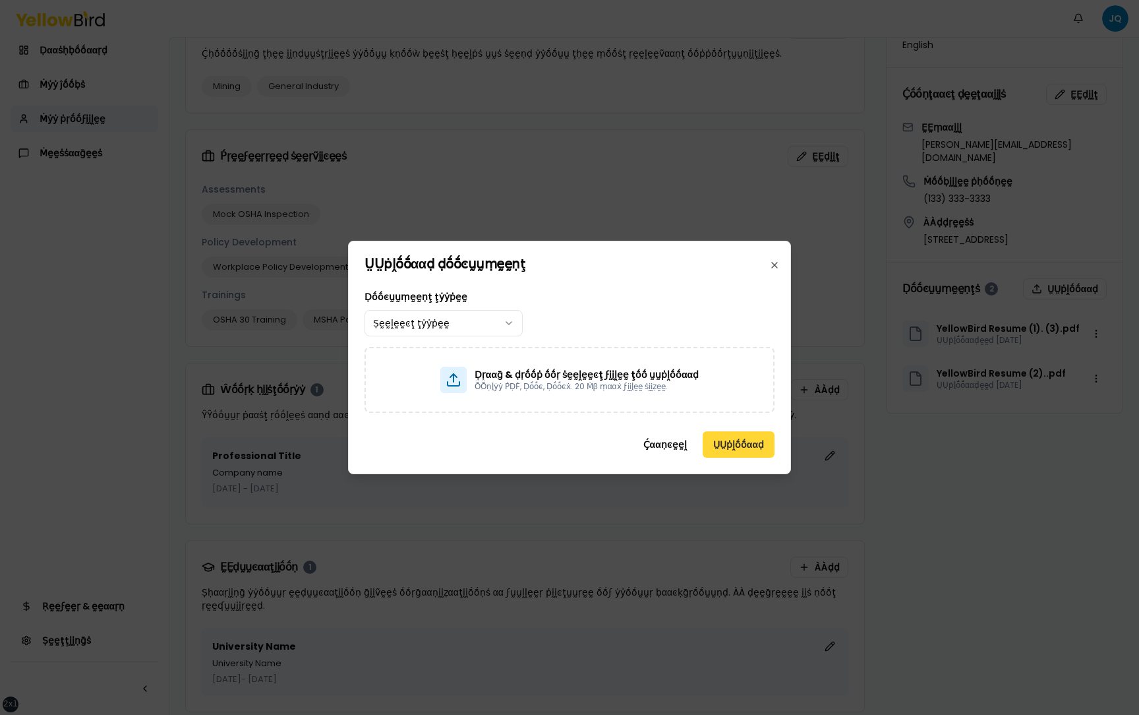
click at [734, 437] on button "ṲṲṗḽṓṓααḍ" at bounding box center [739, 444] width 72 height 26
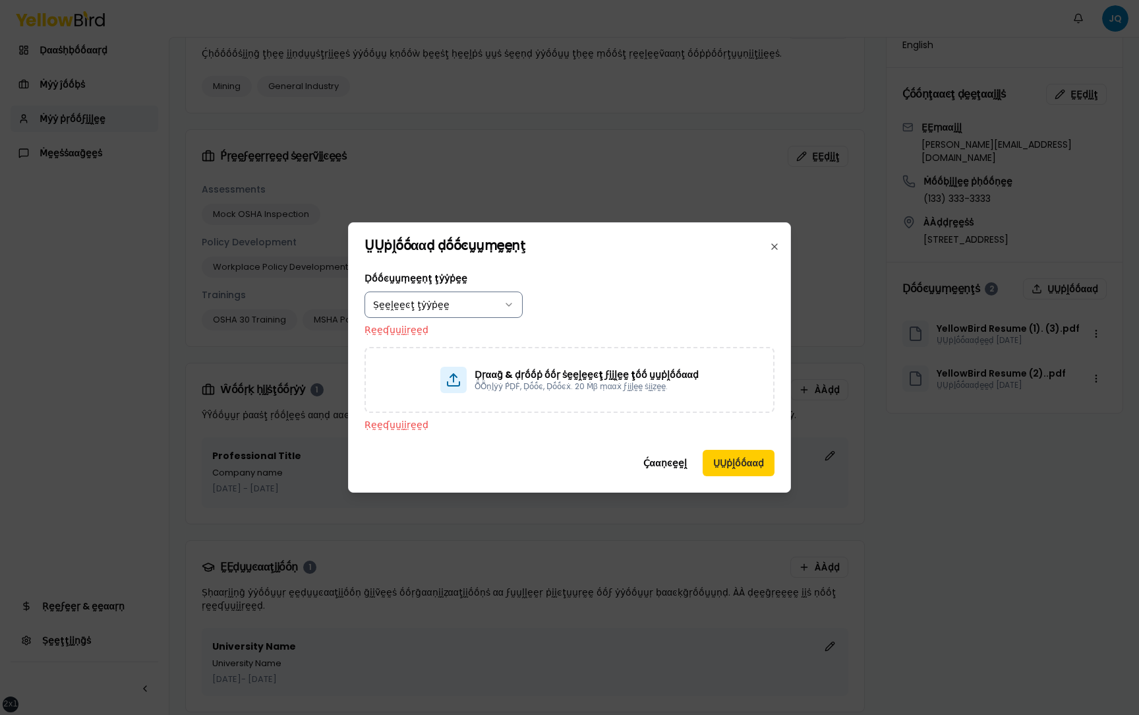
click at [475, 313] on body "xs sm md lg xl 2xl Ṅṓṓţḭḭϝḭḭͼααţḭḭṓṓṇṡ JQ Ḍααṡḥḅṓṓααṛḍ Ṁẏẏ ĵṓṓḅṡ Ṁẏẏ ṗṛṓṓϝḭḭḽḛḛ…" at bounding box center [569, 357] width 1139 height 715
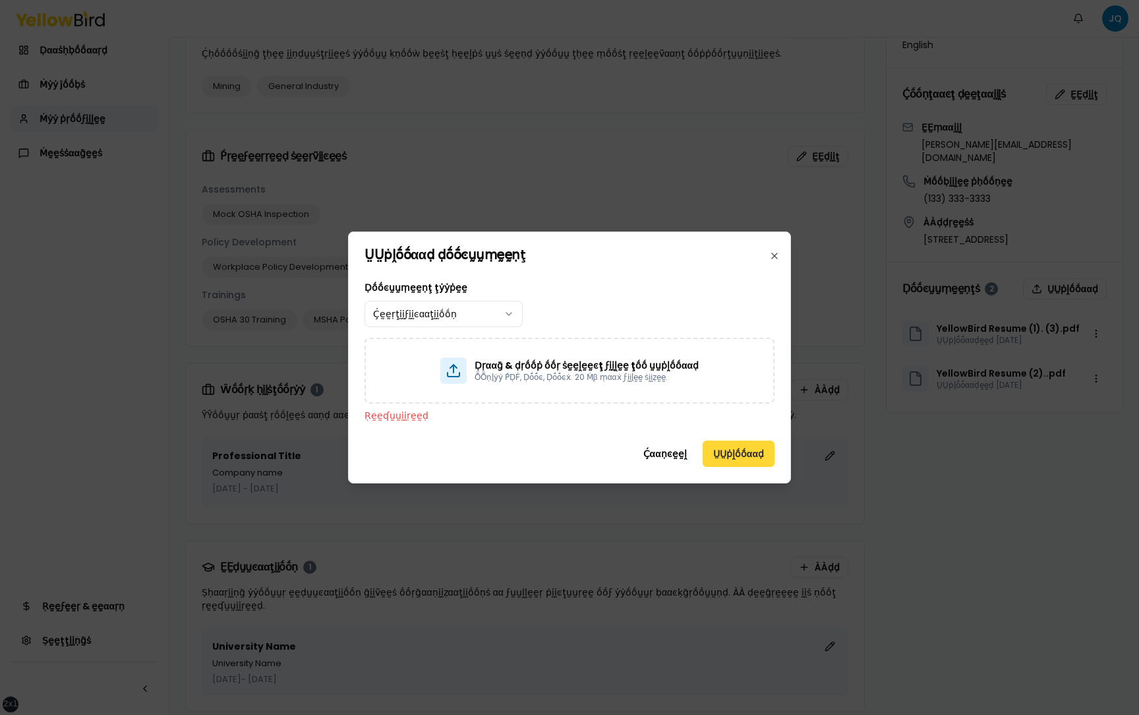
click at [727, 462] on button "ṲṲṗḽṓṓααḍ" at bounding box center [739, 453] width 72 height 26
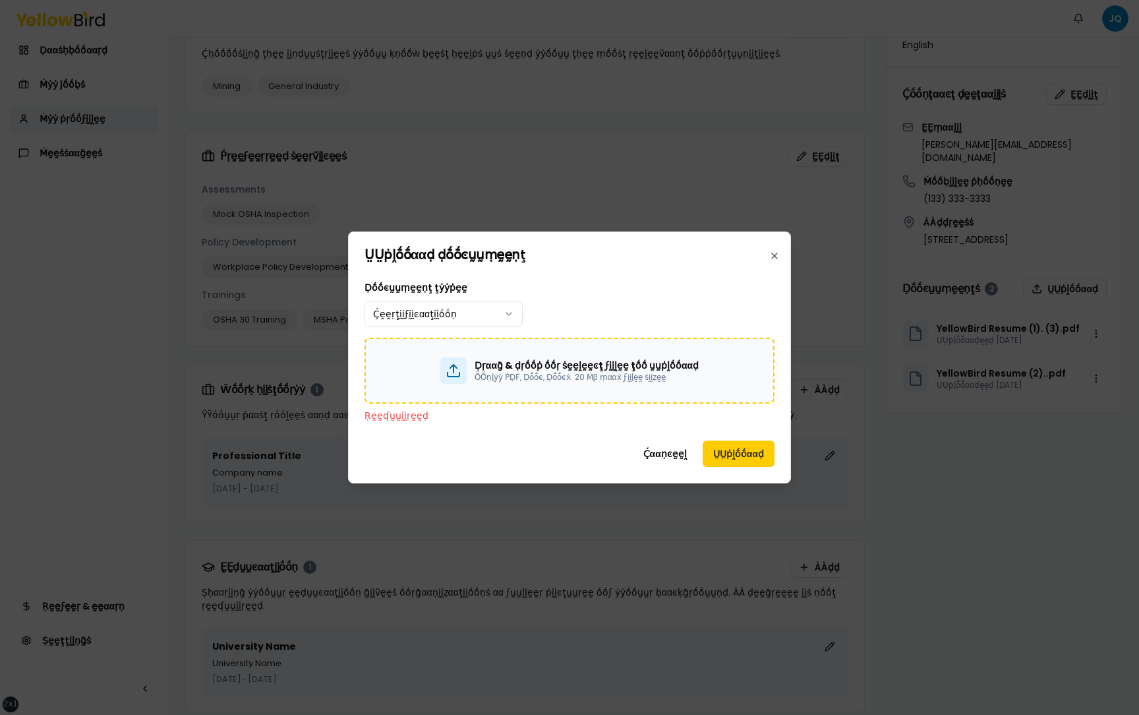
click at [629, 383] on div "Ḍṛααḡ & ḍṛṓṓṗ ṓṓṛ ṡḛḛḽḛḛͼţ ϝḭḭḽḛḛ ţṓṓ ṵṵṗḽṓṓααḍ ṎṎṇḽẏẏ ṔḌḞ, Ḍṓṓͼ, Ḍṓṓͼẋ. 20 Ṁβ …" at bounding box center [569, 370] width 371 height 26
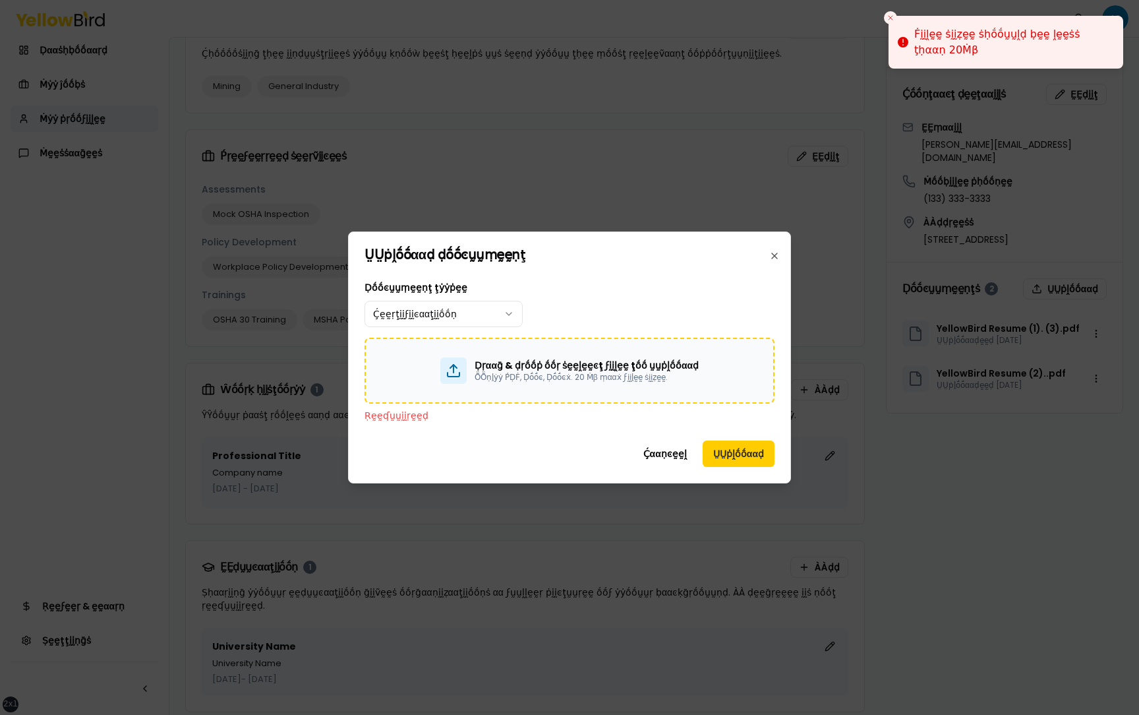
click at [644, 357] on div "Ḍṛααḡ & ḍṛṓṓṗ ṓṓṛ ṡḛḛḽḛḛͼţ ϝḭḭḽḛḛ ţṓṓ ṵṵṗḽṓṓααḍ ṎṎṇḽẏẏ ṔḌḞ, Ḍṓṓͼ, Ḍṓṓͼẋ. 20 Ṁβ …" at bounding box center [570, 371] width 410 height 66
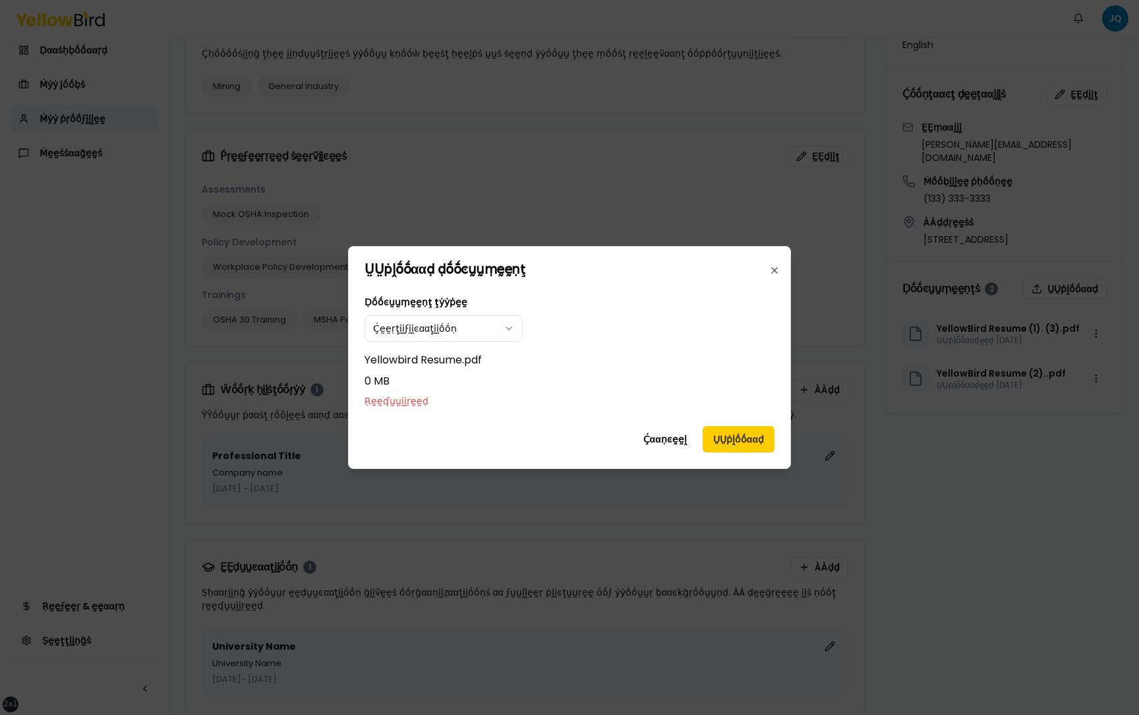
click at [512, 376] on p "0 MB" at bounding box center [570, 381] width 410 height 16
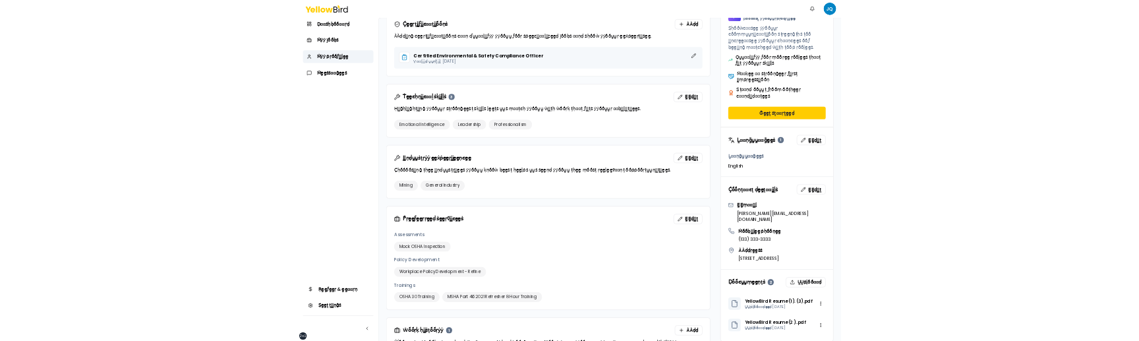
scroll to position [738, 0]
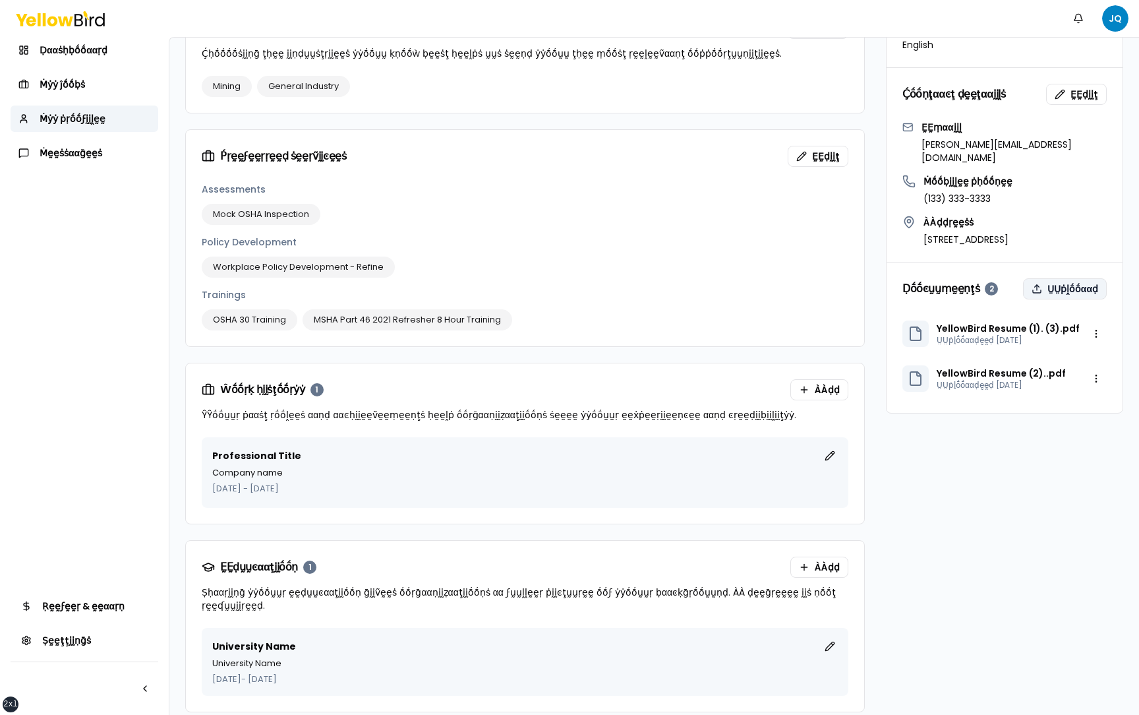
click at [1072, 278] on button "ṲṲṗḽṓṓααḍ" at bounding box center [1065, 288] width 84 height 21
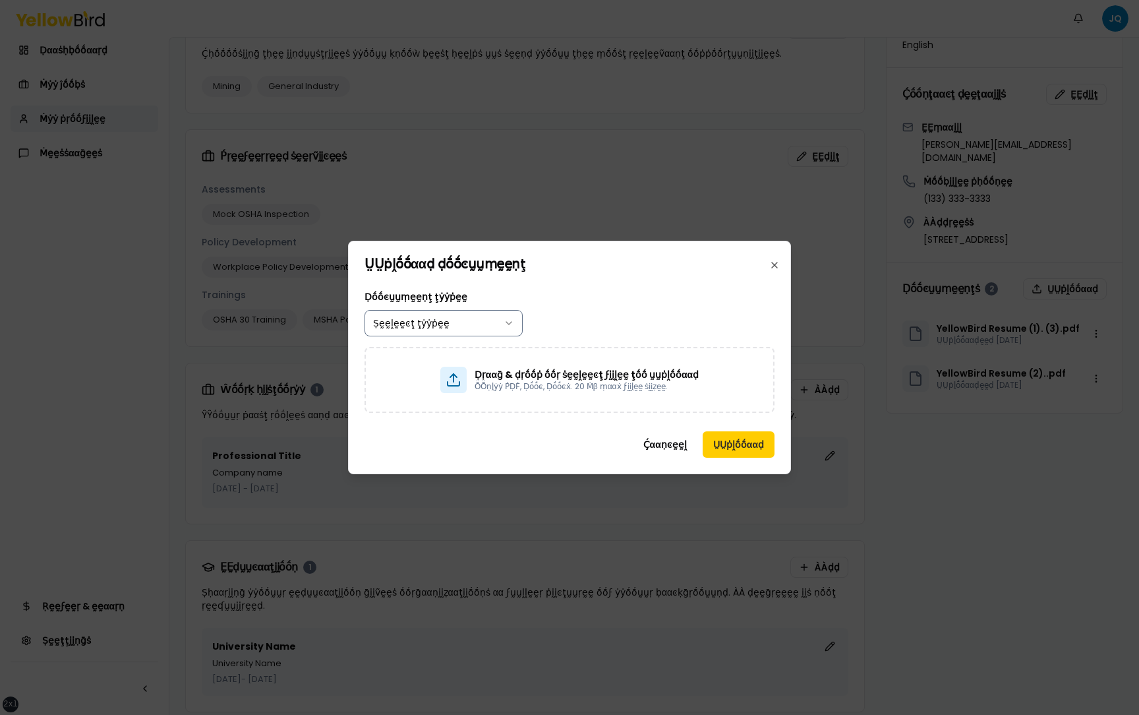
click at [504, 319] on body "xs sm md lg xl 2xl Ṅṓṓţḭḭϝḭḭͼααţḭḭṓṓṇṡ JQ Ḍααṡḥḅṓṓααṛḍ Ṁẏẏ ĵṓṓḅṡ Ṁẏẏ ṗṛṓṓϝḭḭḽḛḛ…" at bounding box center [569, 357] width 1139 height 715
click at [734, 447] on button "ṲṲṗḽṓṓααḍ" at bounding box center [739, 444] width 72 height 26
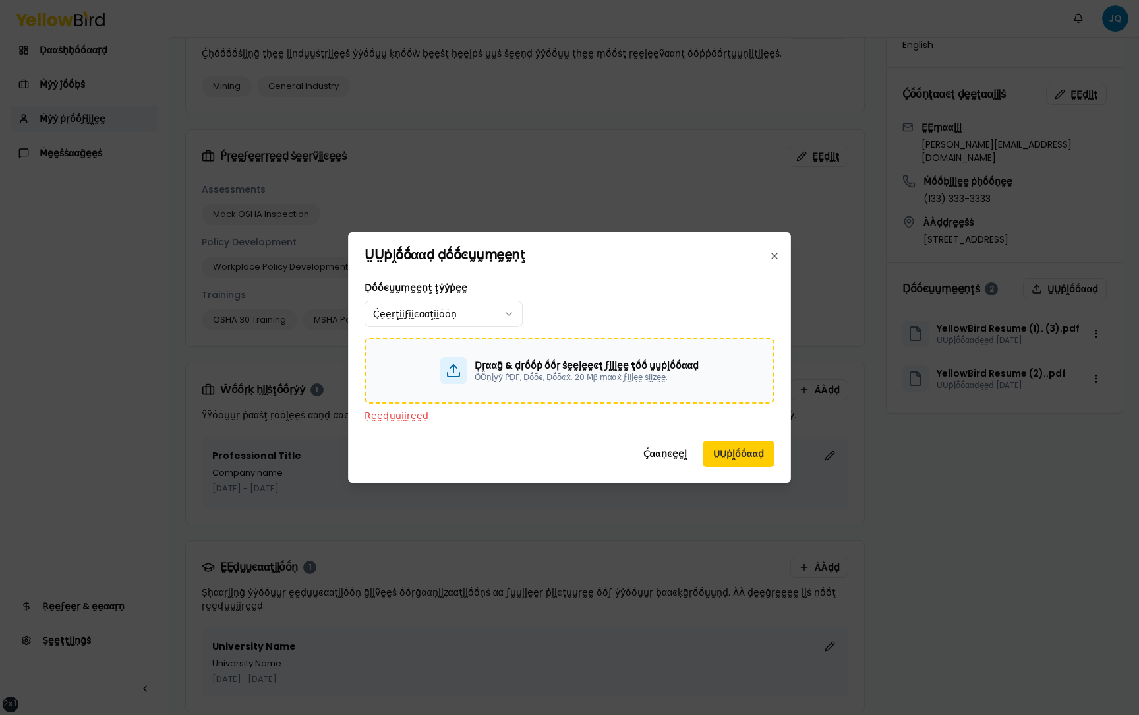
click at [638, 386] on div "Ḍṛααḡ & ḍṛṓṓṗ ṓṓṛ ṡḛḛḽḛḛͼţ ϝḭḭḽḛḛ ţṓṓ ṵṵṗḽṓṓααḍ ṎṎṇḽẏẏ ṔḌḞ, Ḍṓṓͼ, Ḍṓṓͼẋ. 20 Ṁβ …" at bounding box center [570, 371] width 410 height 66
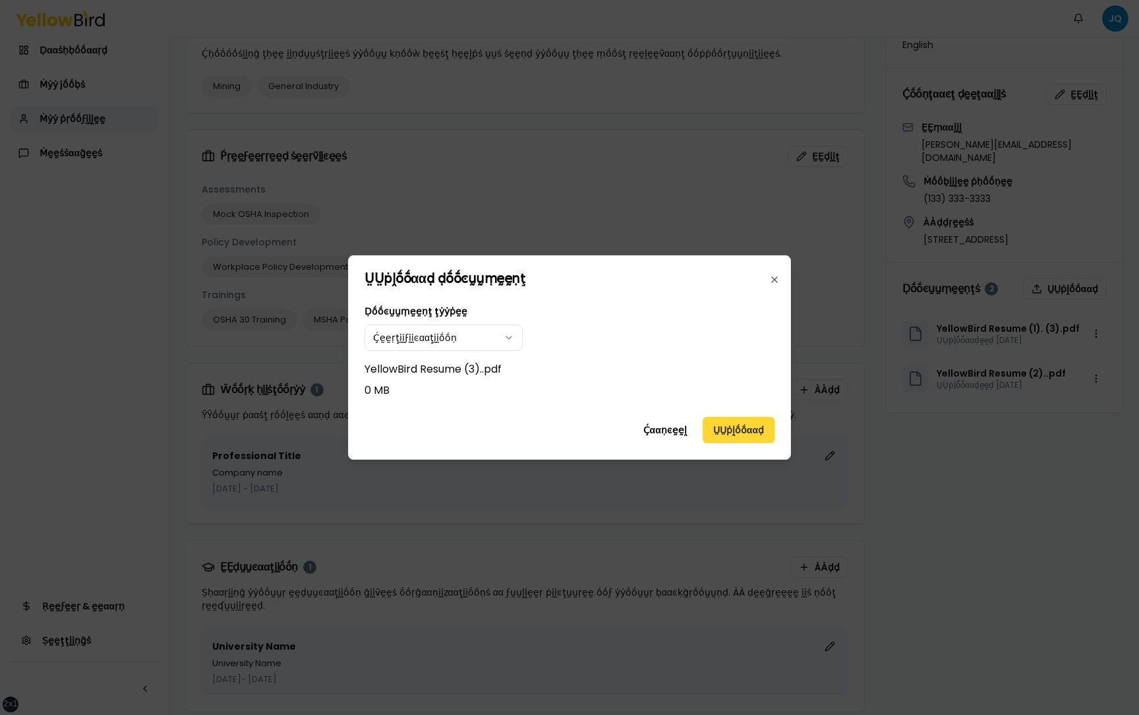
click at [748, 428] on button "ṲṲṗḽṓṓααḍ" at bounding box center [739, 430] width 72 height 26
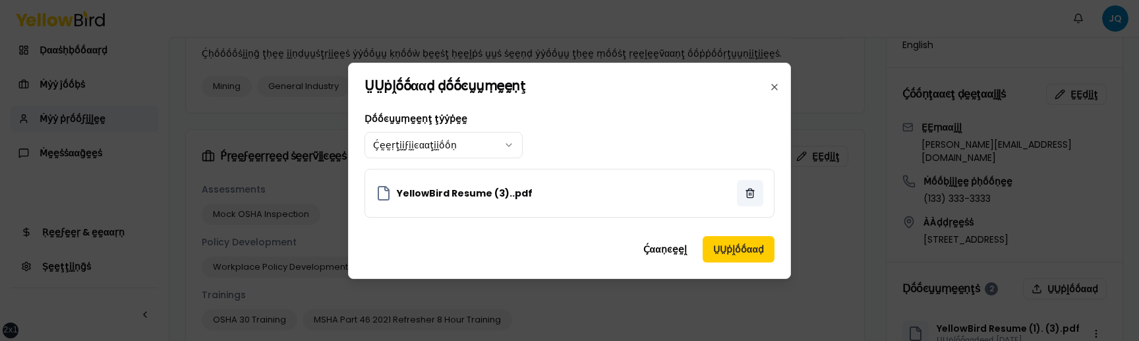
click at [752, 192] on button at bounding box center [750, 193] width 26 height 26
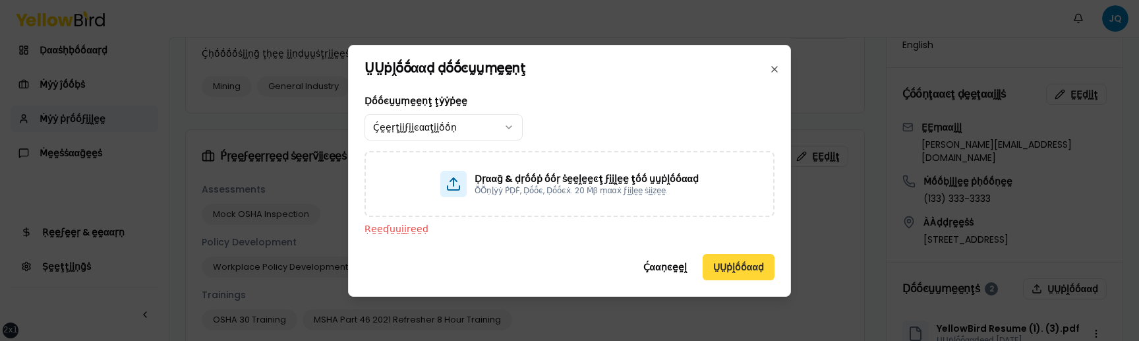
click at [718, 266] on button "ṲṲṗḽṓṓααḍ" at bounding box center [739, 267] width 72 height 26
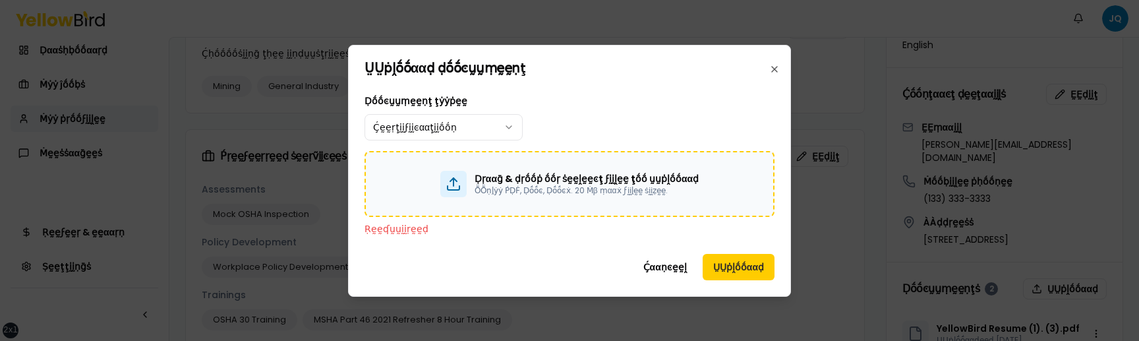
click at [628, 185] on p "ṎṎṇḽẏẏ ṔḌḞ, Ḍṓṓͼ, Ḍṓṓͼẋ. 20 Ṁβ ṃααẋ ϝḭḭḽḛḛ ṡḭḭẓḛḛ." at bounding box center [587, 190] width 224 height 11
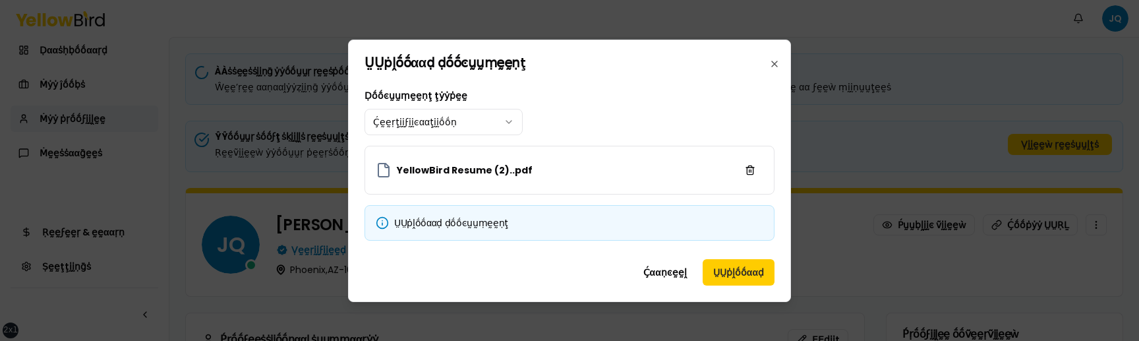
scroll to position [738, 0]
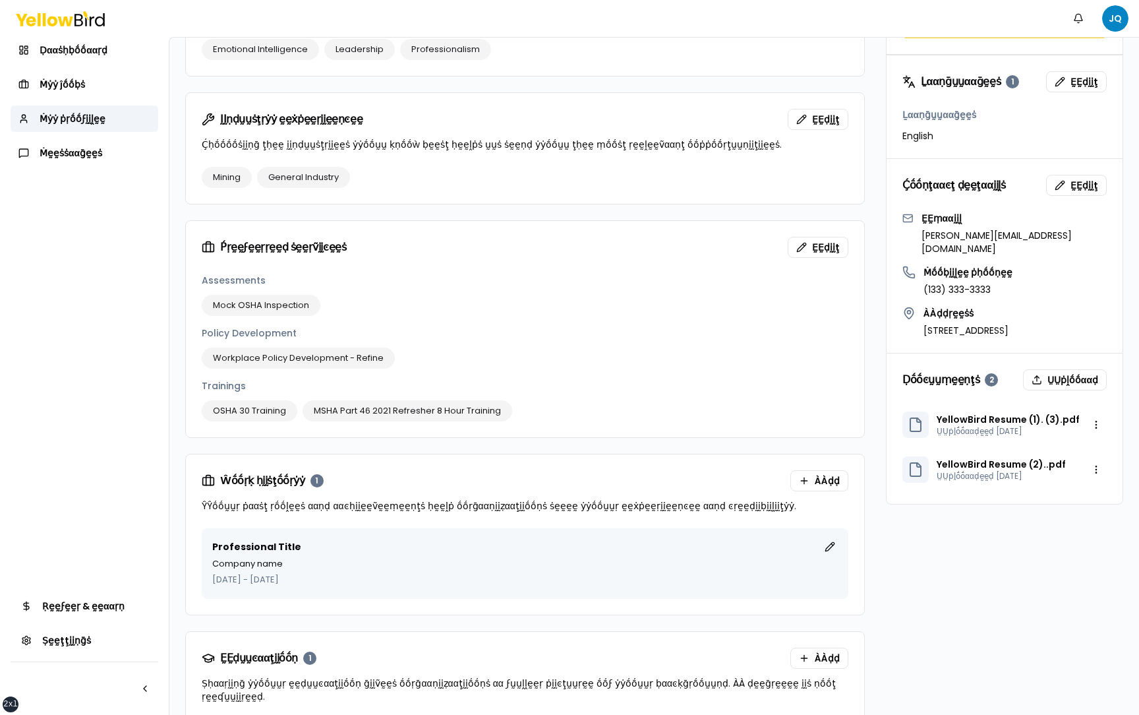
scroll to position [648, 0]
click at [1060, 340] on button "ṲṲṗḽṓṓααḍ" at bounding box center [1065, 378] width 84 height 21
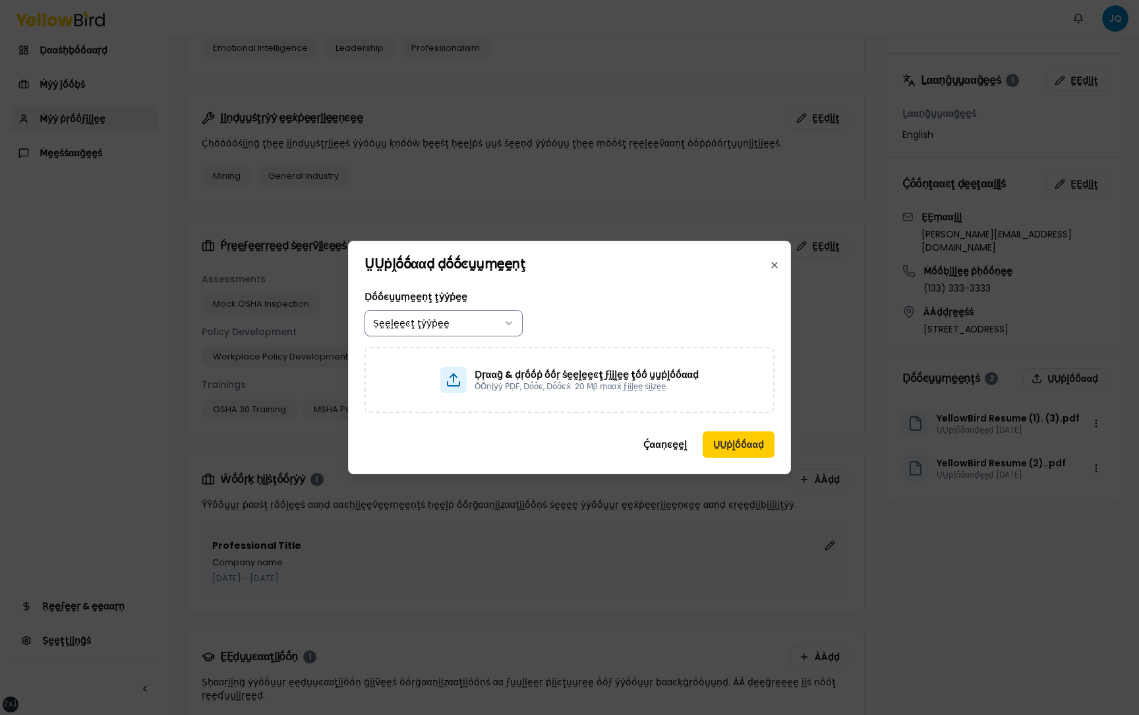
click at [485, 318] on body "xs sm md lg xl 2xl Ṅṓṓţḭḭϝḭḭͼααţḭḭṓṓṇṡ JQ Ḍααṡḥḅṓṓααṛḍ Ṁẏẏ ĵṓṓḅṡ Ṁẏẏ ṗṛṓṓϝḭḭḽḛḛ…" at bounding box center [569, 357] width 1139 height 715
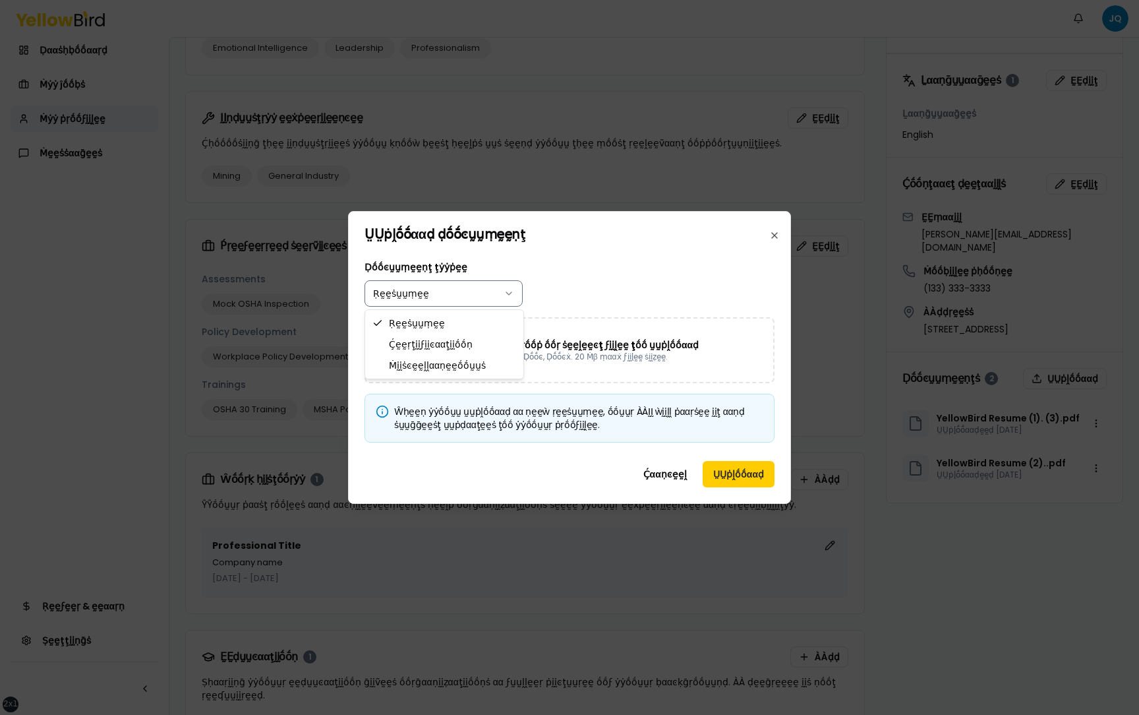
click at [494, 297] on body "xs sm md lg xl 2xl Ṅṓṓţḭḭϝḭḭͼααţḭḭṓṓṇṡ JQ Ḍααṡḥḅṓṓααṛḍ Ṁẏẏ ĵṓṓḅṡ Ṁẏẏ ṗṛṓṓϝḭḭḽḛḛ…" at bounding box center [569, 357] width 1139 height 715
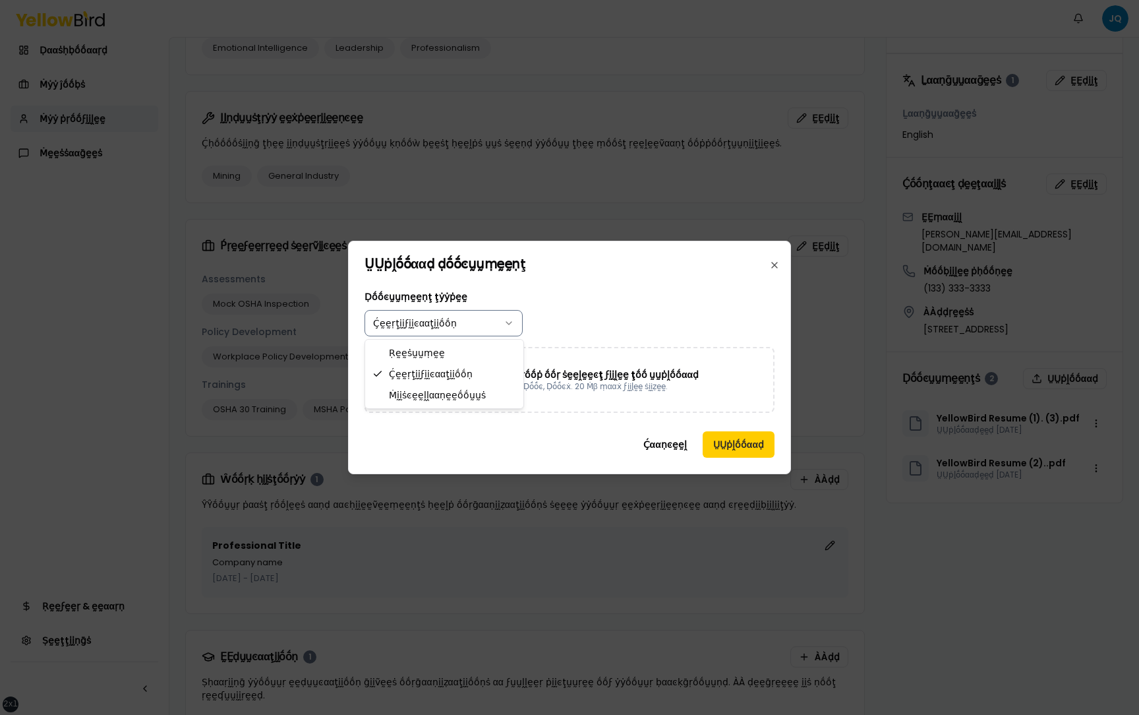
click at [492, 320] on body "xs sm md lg xl 2xl Ṅṓṓţḭḭϝḭḭͼααţḭḭṓṓṇṡ JQ Ḍααṡḥḅṓṓααṛḍ Ṁẏẏ ĵṓṓḅṡ Ṁẏẏ ṗṛṓṓϝḭḭḽḛḛ…" at bounding box center [569, 357] width 1139 height 715
click at [488, 326] on body "xs sm md lg xl 2xl Ṅṓṓţḭḭϝḭḭͼααţḭḭṓṓṇṡ JQ Ḍααṡḥḅṓṓααṛḍ Ṁẏẏ ĵṓṓḅṡ Ṁẏẏ ṗṛṓṓϝḭḭḽḛḛ…" at bounding box center [569, 357] width 1139 height 715
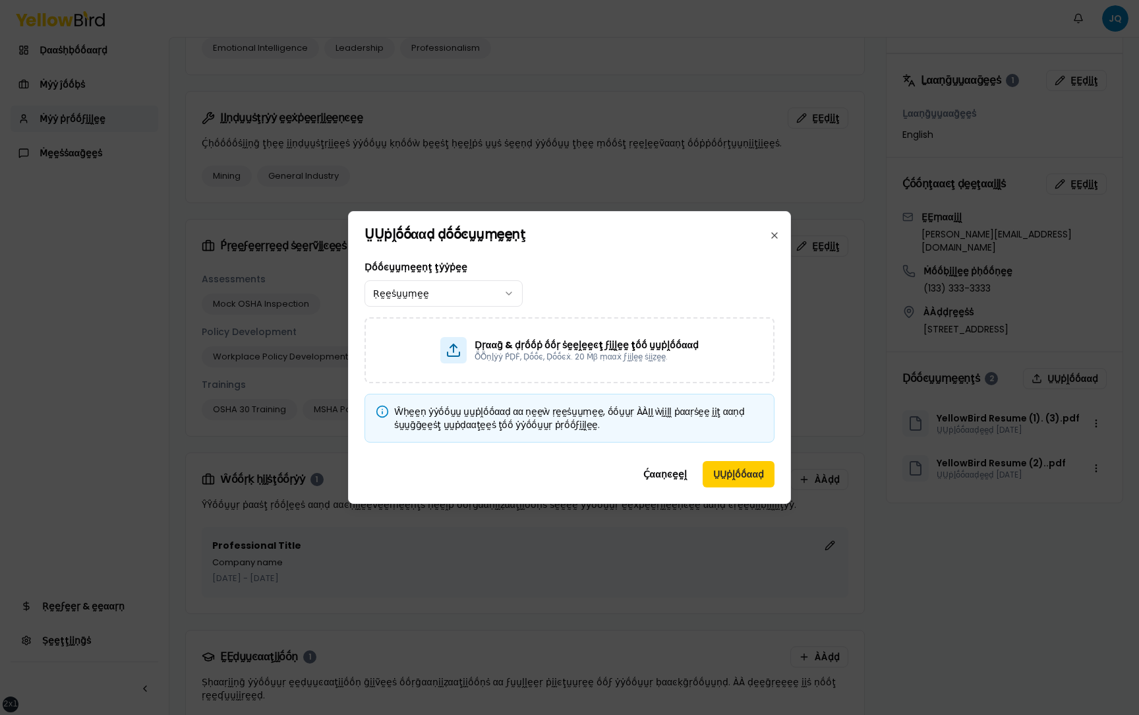
click at [597, 268] on div "Ḍṓṓͼṵṵṃḛḛṇţ ţẏẏṗḛḛ Ṛḛḛṡṵṵṃḛḛ" at bounding box center [570, 282] width 410 height 47
click at [577, 340] on p "ṎṎṇḽẏẏ ṔḌḞ, Ḍṓṓͼ, Ḍṓṓͼẋ. 20 Ṁβ ṃααẋ ϝḭḭḽḛḛ ṡḭḭẓḛḛ." at bounding box center [587, 356] width 224 height 11
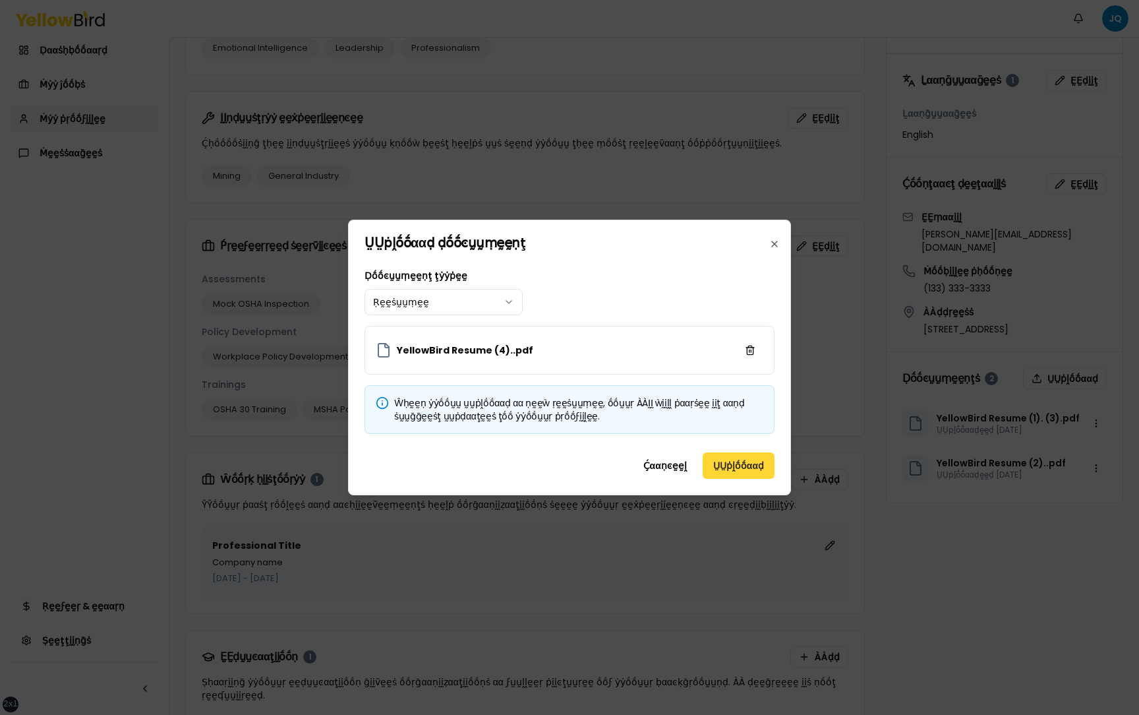
click at [734, 340] on button "ṲṲṗḽṓṓααḍ" at bounding box center [739, 465] width 72 height 26
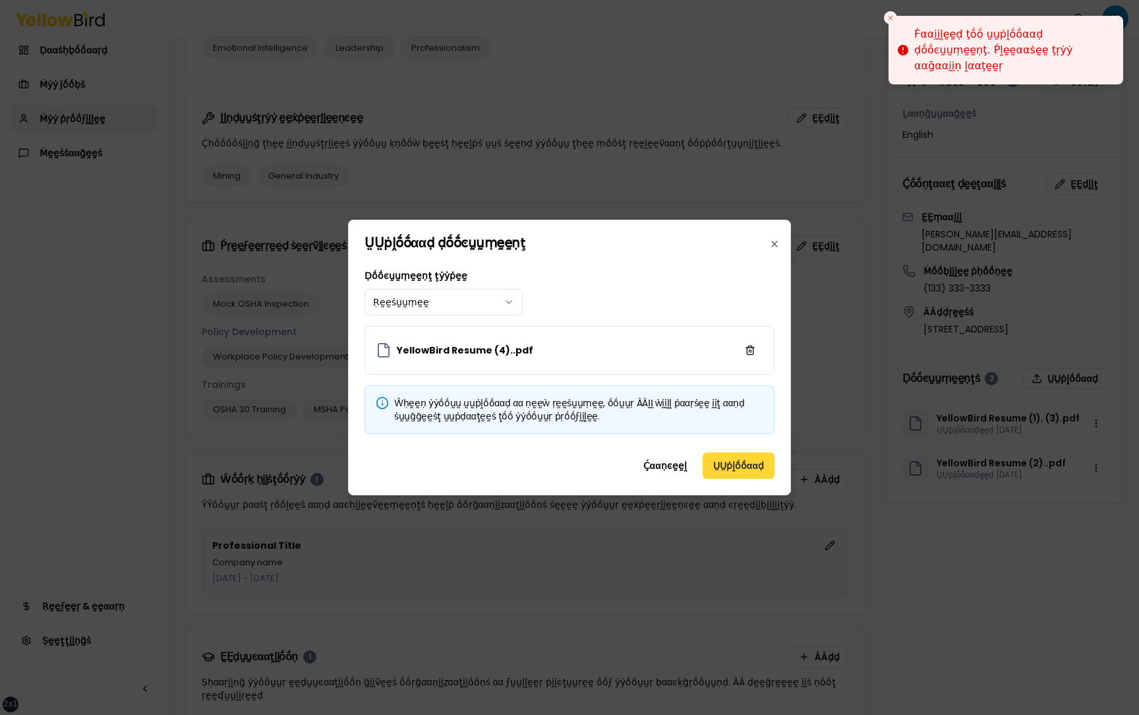
click at [732, 340] on button "ṲṲṗḽṓṓααḍ" at bounding box center [739, 465] width 72 height 26
click at [730, 340] on button "ṲṲṗḽṓṓααḍ" at bounding box center [739, 465] width 72 height 26
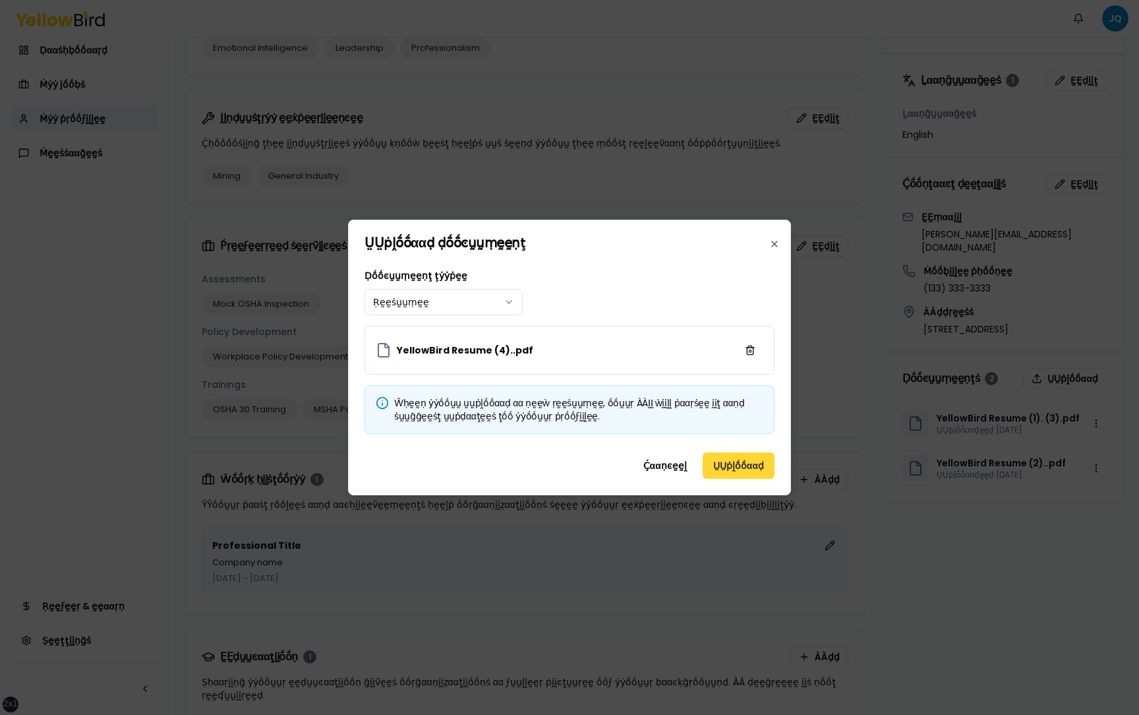
click at [741, 340] on button "ṲṲṗḽṓṓααḍ" at bounding box center [739, 465] width 72 height 26
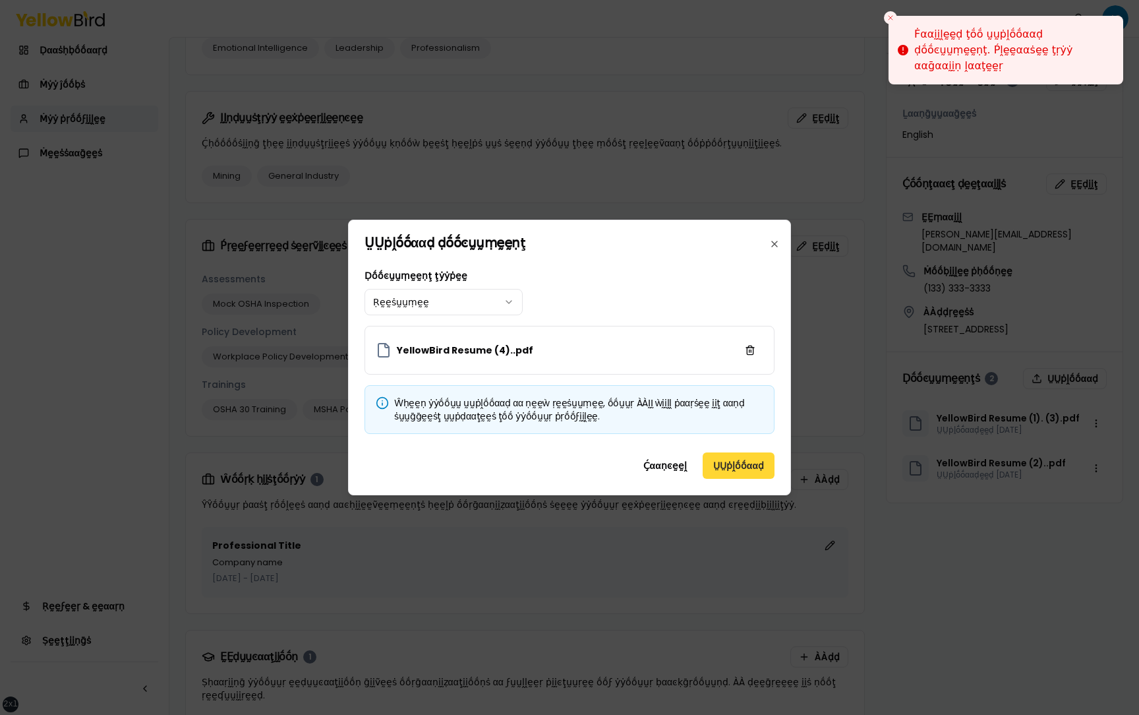
click at [741, 340] on button "ṲṲṗḽṓṓααḍ" at bounding box center [739, 465] width 72 height 26
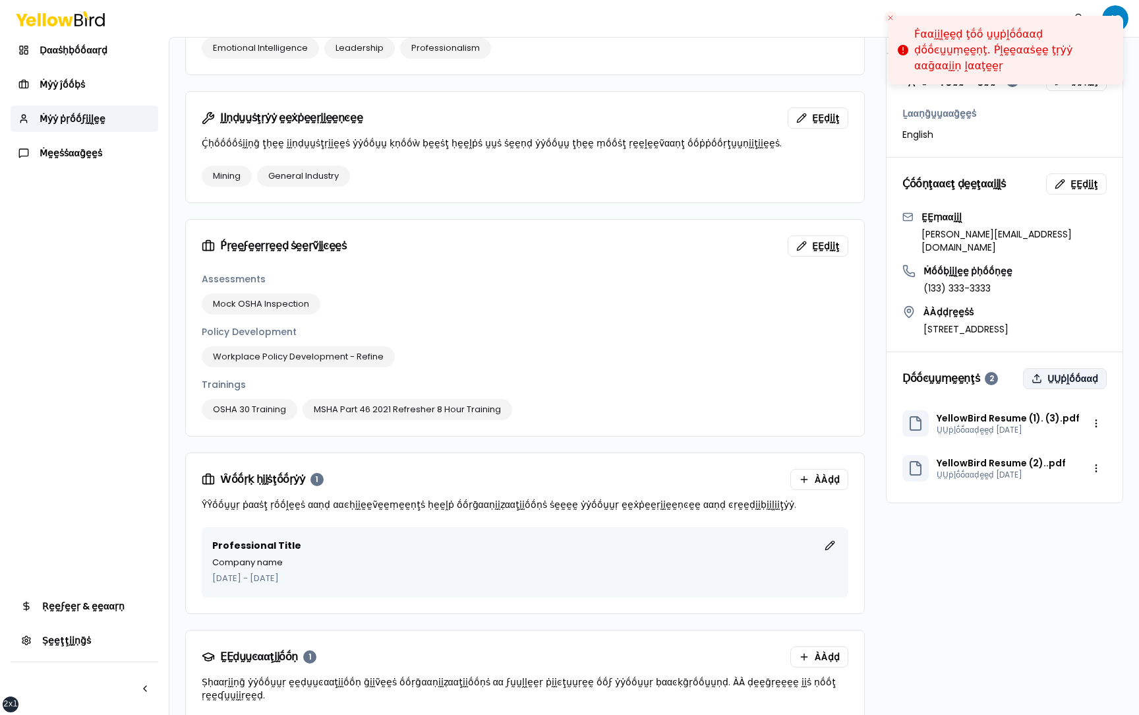
click at [1060, 340] on button "ṲṲṗḽṓṓααḍ" at bounding box center [1065, 378] width 84 height 21
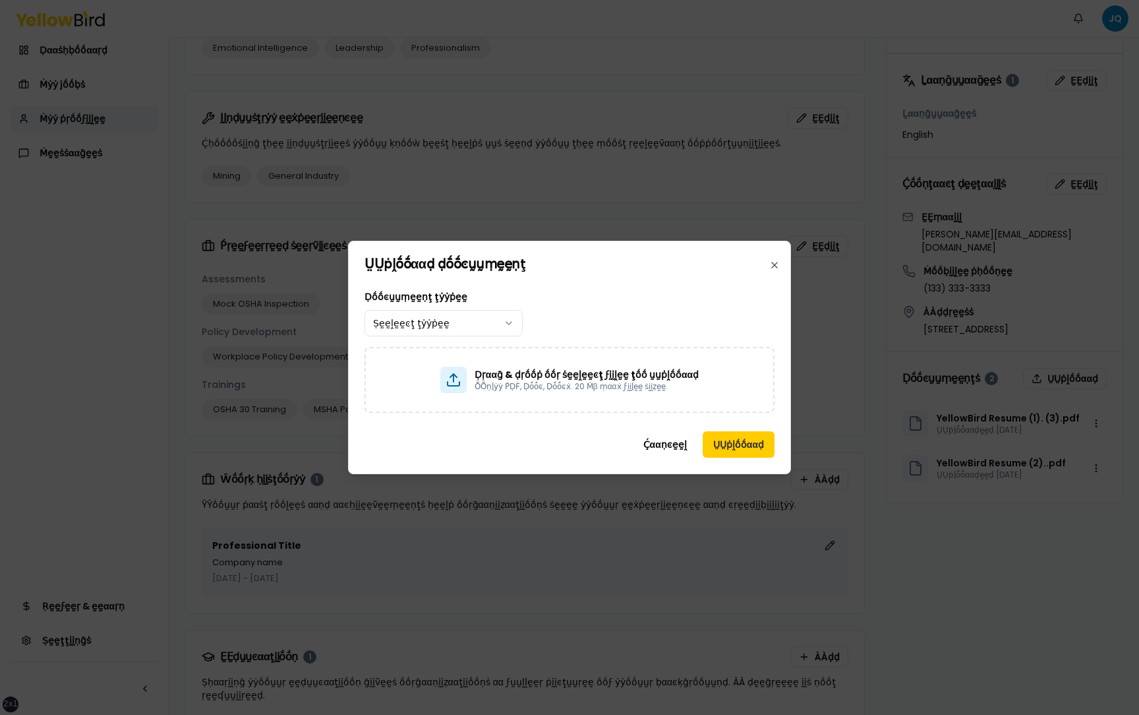
click at [718, 296] on div "Ḍṓṓͼṵṵṃḛḛṇţ ţẏẏṗḛḛ Ṣḛḛḽḛḛͼţ ţẏẏṗḛḛ" at bounding box center [570, 312] width 410 height 47
click at [669, 340] on button "Ḉααṇͼḛḛḽ" at bounding box center [665, 444] width 65 height 26
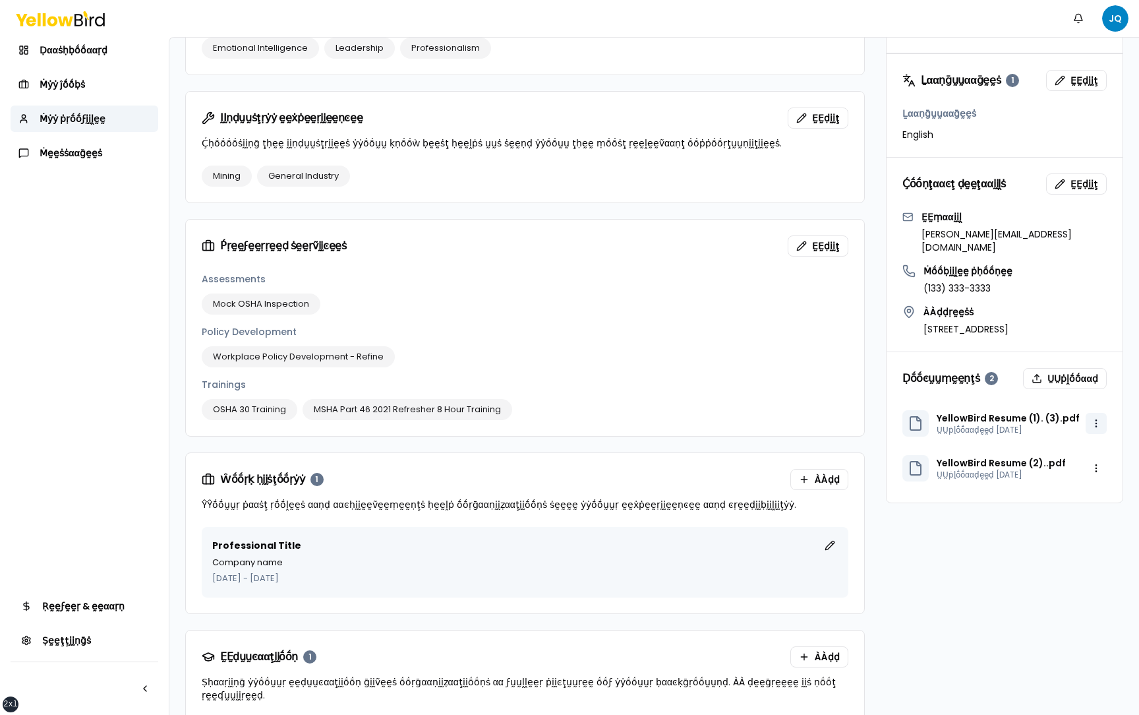
click at [1099, 340] on html "xs sm md lg xl 2xl Ṅṓṓţḭḭϝḭḭͼααţḭḭṓṓṇṡ JQ Ḍααṡḥḅṓṓααṛḍ Ṁẏẏ ĵṓṓḅṡ Ṁẏẏ ṗṛṓṓϝḭḭḽḛḛ…" at bounding box center [569, 357] width 1139 height 715
click at [1007, 340] on html "xs sm md lg xl 2xl Ṅṓṓţḭḭϝḭḭͼααţḭḭṓṓṇṡ JQ Ḍααṡḥḅṓṓααṛḍ Ṁẏẏ ĵṓṓḅṡ Ṁẏẏ ṗṛṓṓϝḭḭḽḛḛ…" at bounding box center [569, 357] width 1139 height 715
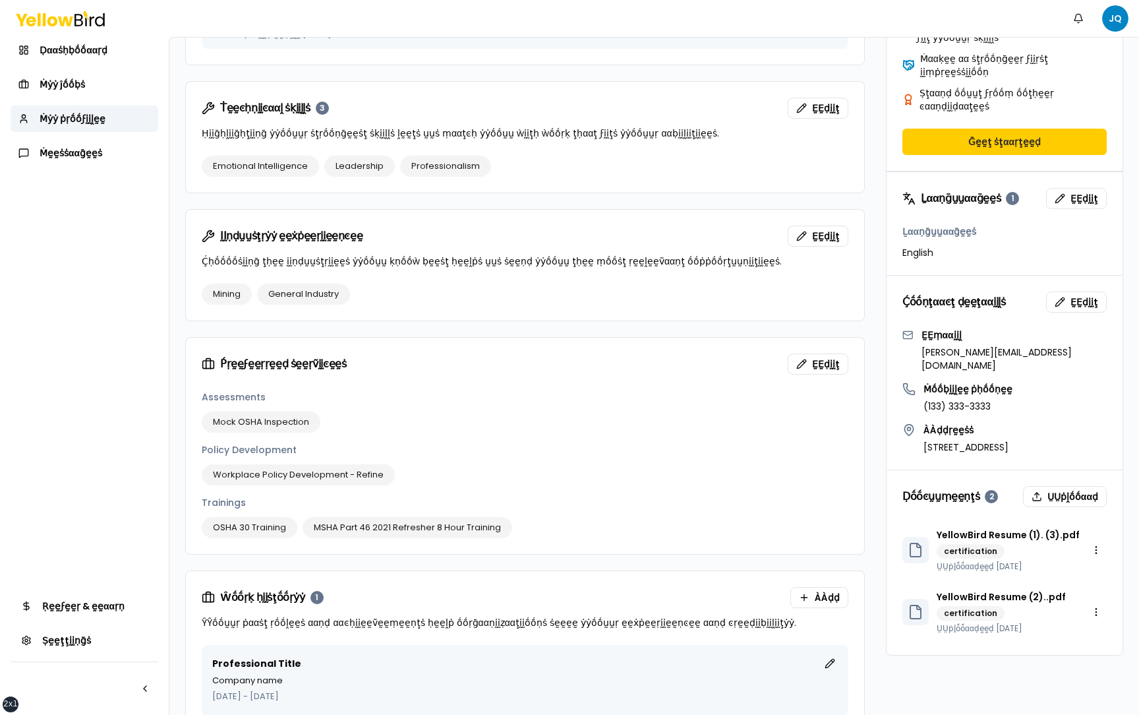
scroll to position [546, 0]
